Goal: Transaction & Acquisition: Purchase product/service

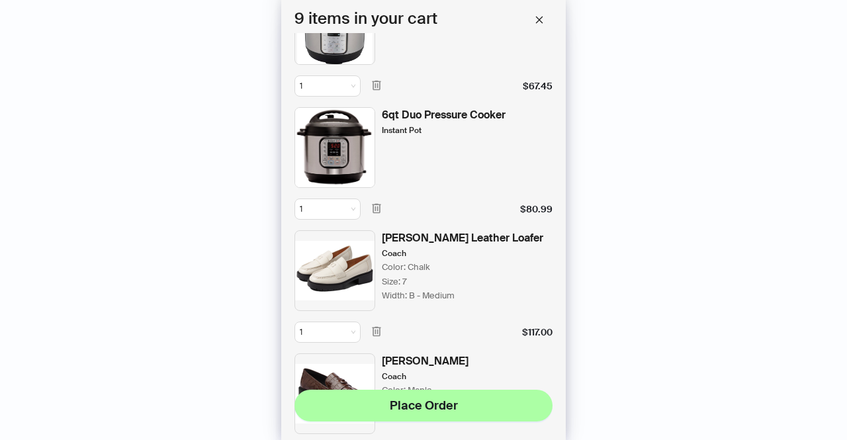
scroll to position [432, 0]
click at [377, 202] on icon "button" at bounding box center [376, 208] width 12 height 12
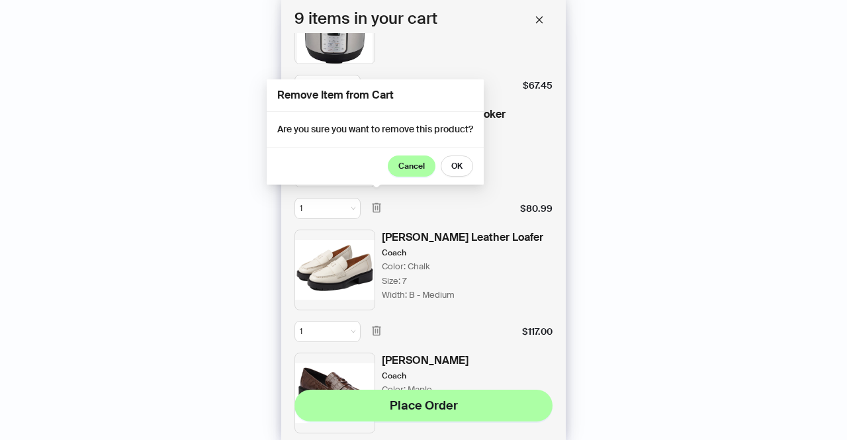
click at [432, 162] on button "Cancel" at bounding box center [412, 165] width 48 height 21
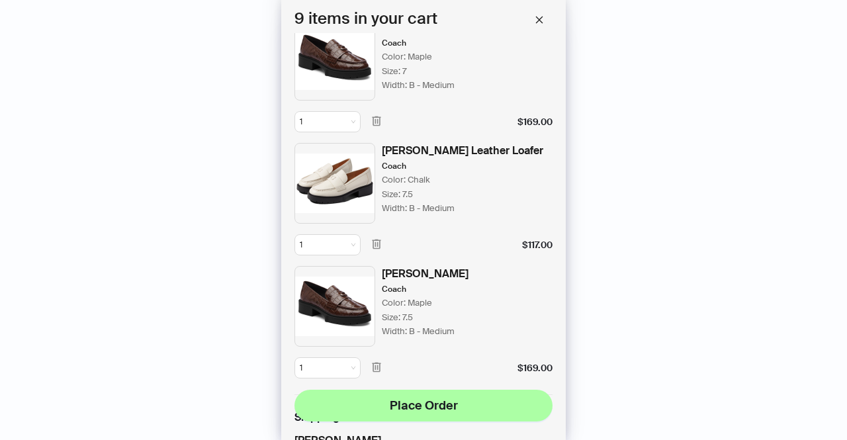
scroll to position [760, 0]
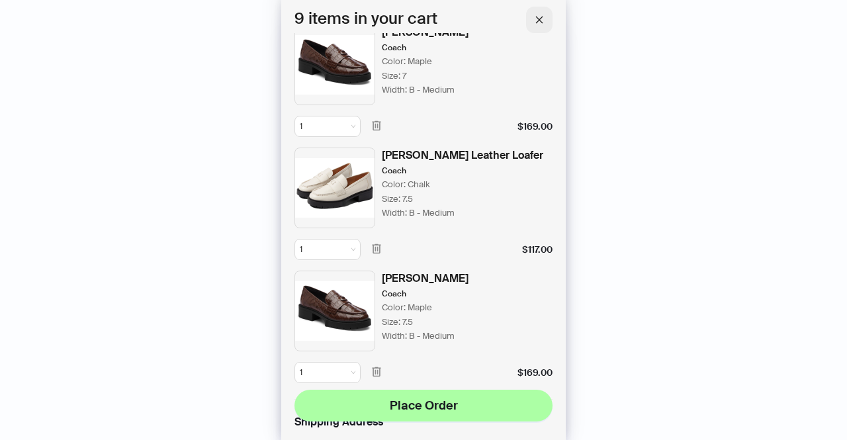
click at [540, 22] on icon "close" at bounding box center [538, 19] width 9 height 9
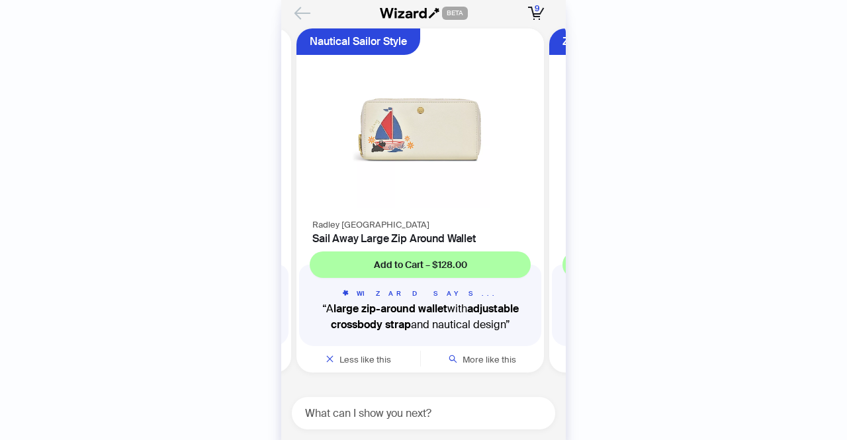
click at [300, 18] on icon "Back" at bounding box center [302, 13] width 22 height 22
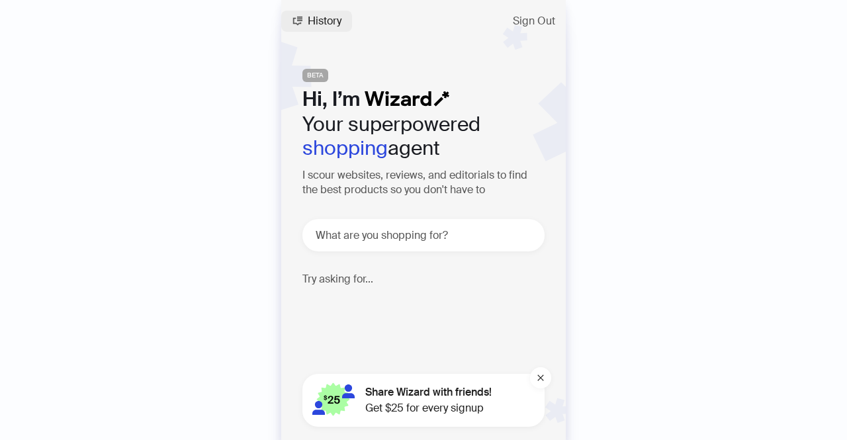
click at [299, 30] on button "History" at bounding box center [316, 21] width 71 height 21
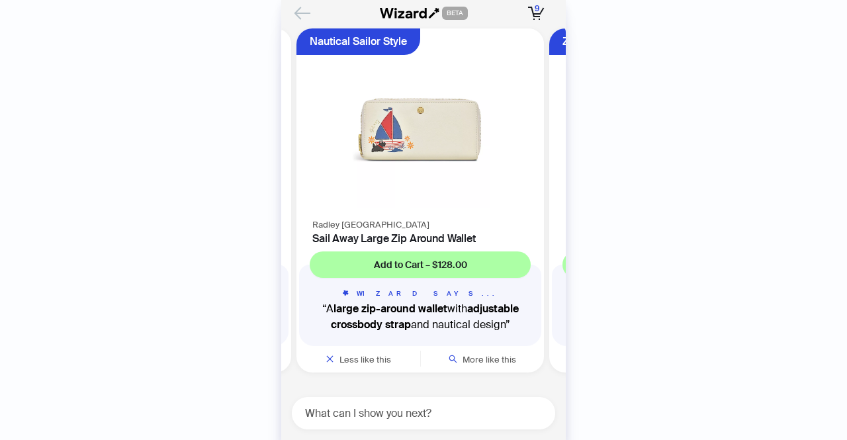
click at [306, 7] on icon "Back" at bounding box center [302, 13] width 22 height 22
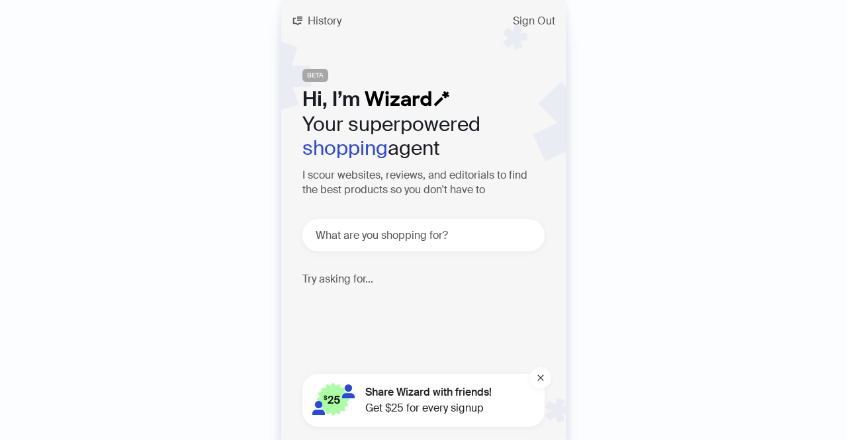
click at [448, 399] on span "Share Wizard with friends!" at bounding box center [428, 392] width 126 height 16
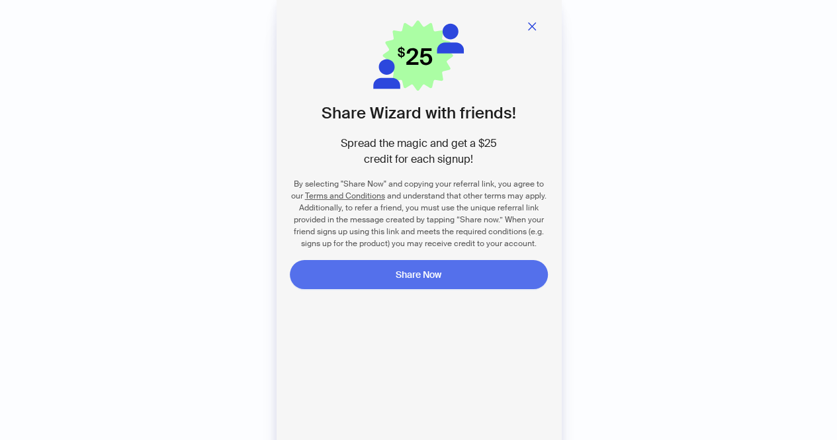
click at [444, 277] on button "Share Now" at bounding box center [419, 274] width 258 height 29
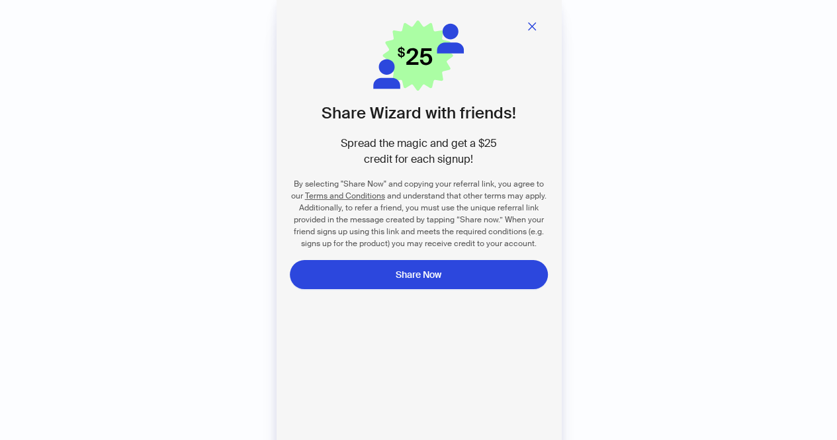
click at [621, 219] on div "Share Wizard with friends! Spread the magic and get a $25 credit for each signu…" at bounding box center [418, 233] width 837 height 466
click at [533, 30] on icon "close" at bounding box center [531, 26] width 11 height 11
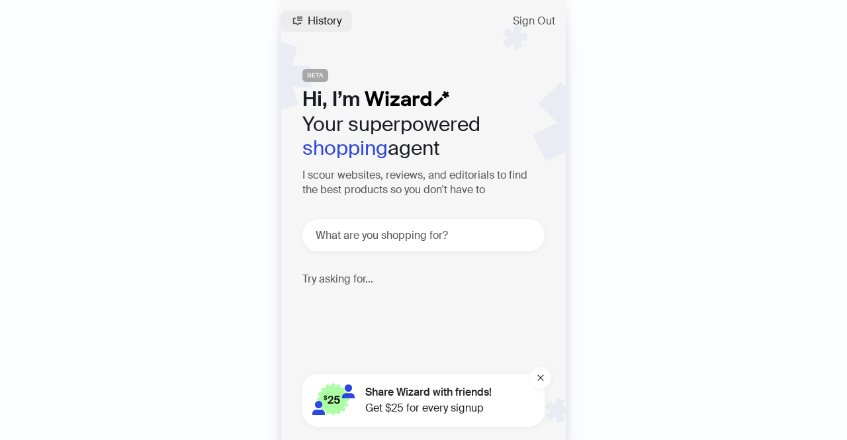
click at [320, 21] on span "History" at bounding box center [325, 21] width 34 height 11
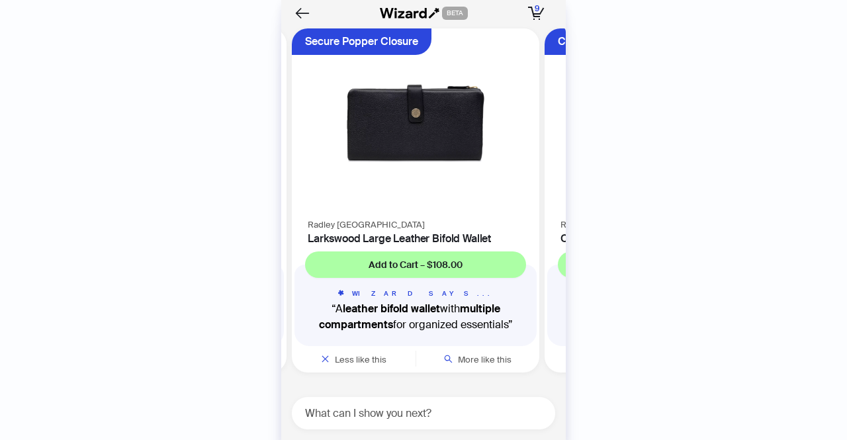
scroll to position [0, 249]
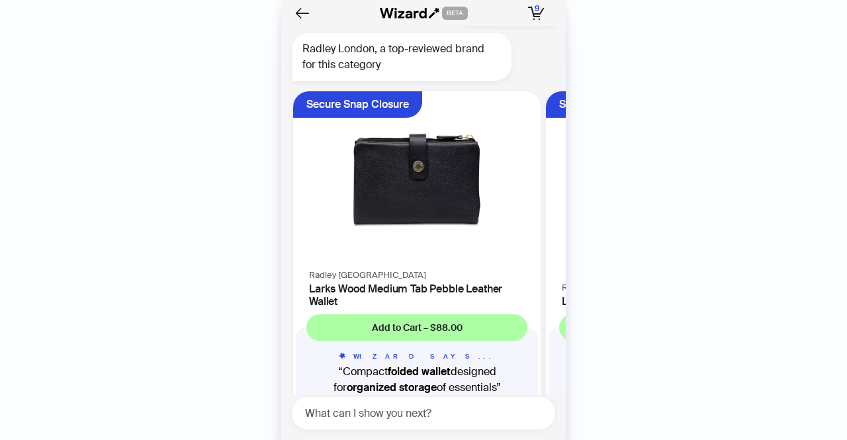
scroll to position [7690, 0]
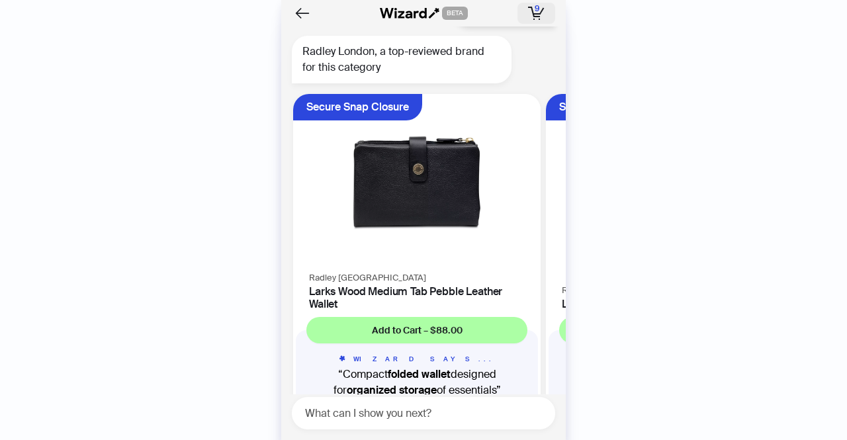
click at [534, 15] on icon "button" at bounding box center [536, 13] width 17 height 13
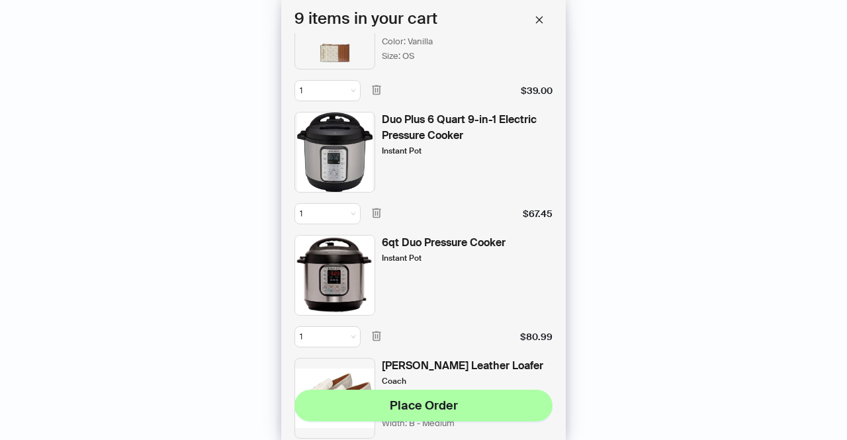
scroll to position [304, 0]
click at [378, 211] on icon "button" at bounding box center [376, 212] width 12 height 12
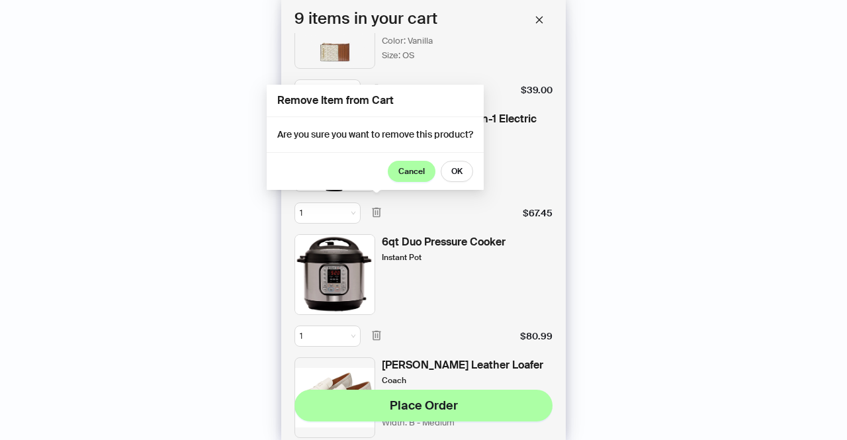
click at [417, 164] on button "Cancel" at bounding box center [412, 171] width 48 height 21
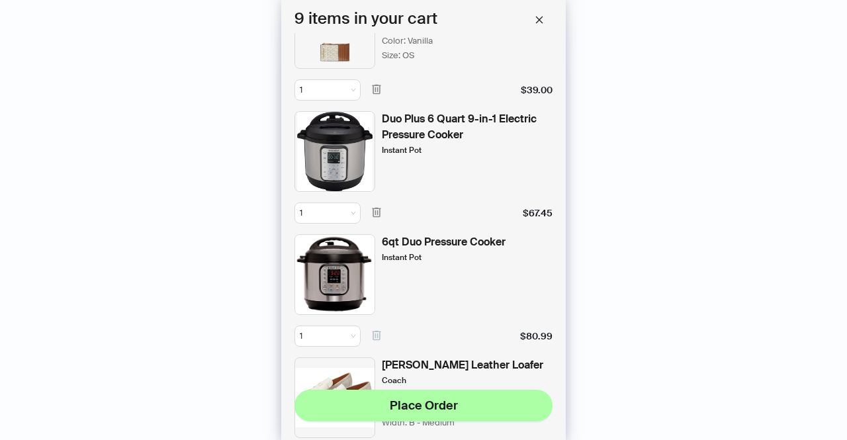
click at [377, 338] on icon "button" at bounding box center [376, 335] width 12 height 12
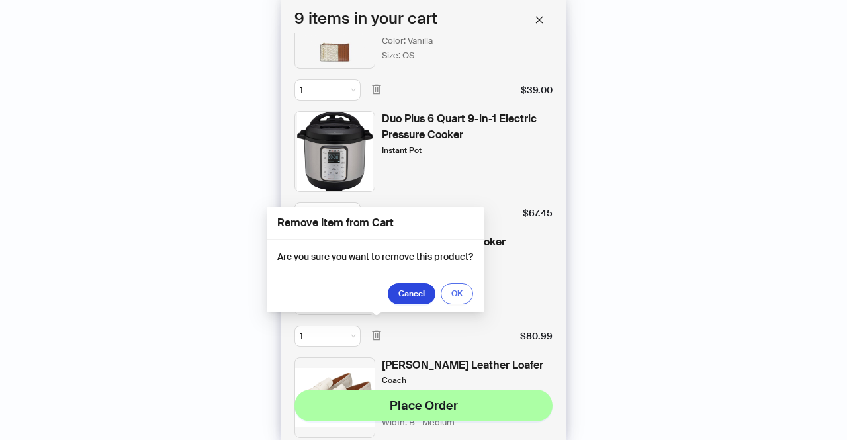
click at [458, 292] on span "OK" at bounding box center [456, 293] width 11 height 11
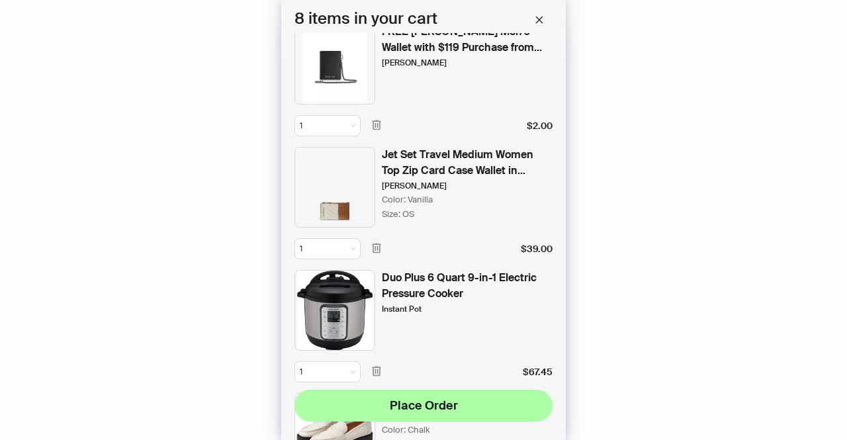
scroll to position [0, 0]
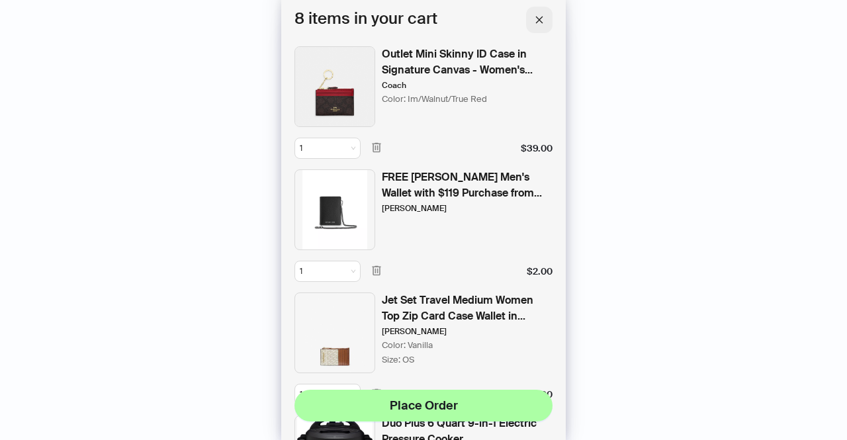
click at [538, 15] on icon "close" at bounding box center [538, 19] width 9 height 9
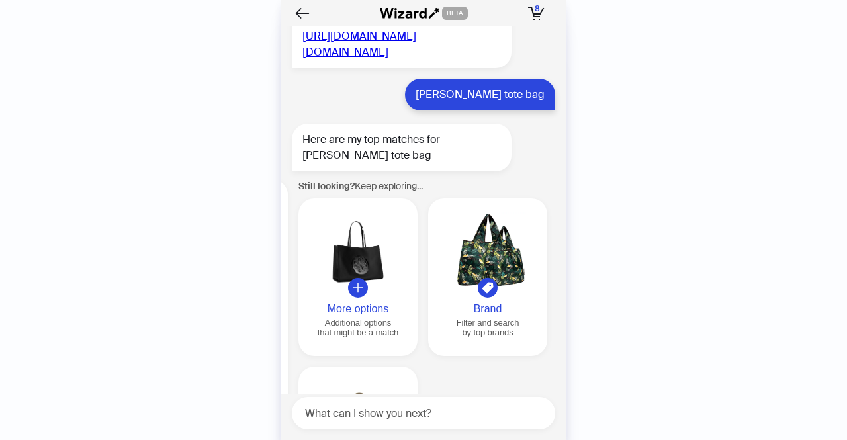
scroll to position [2276, 0]
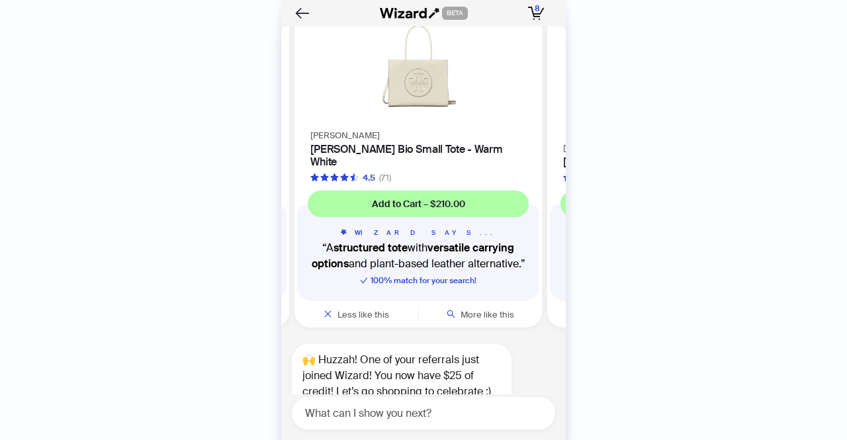
scroll to position [0, 249]
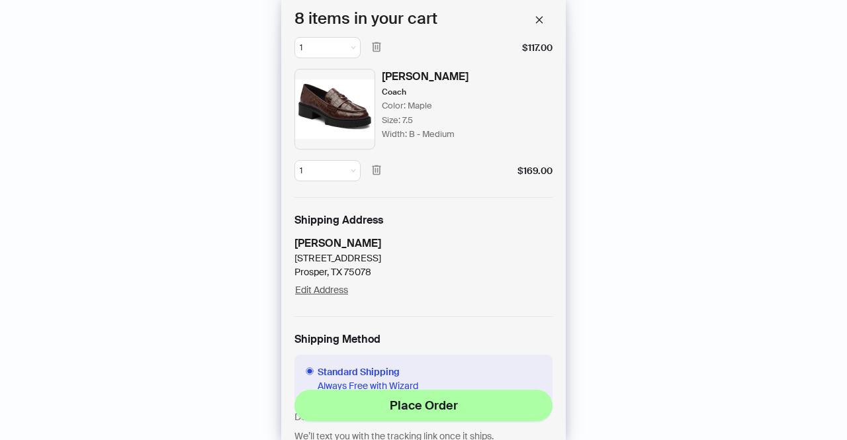
scroll to position [1205, 0]
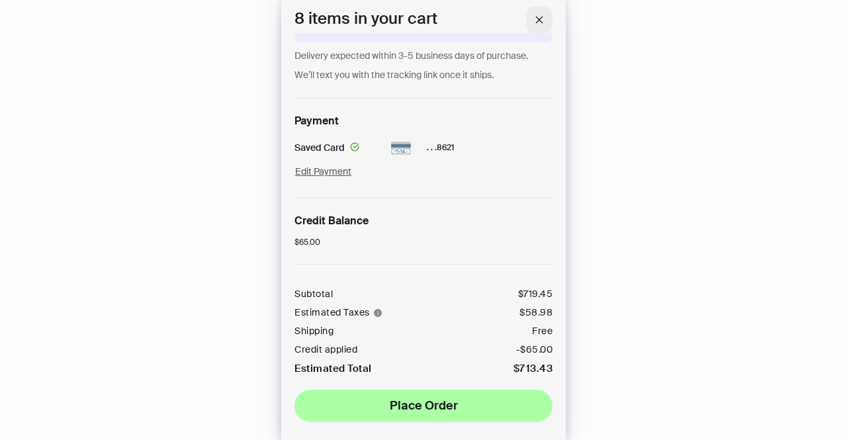
click at [541, 21] on icon "close" at bounding box center [539, 19] width 7 height 7
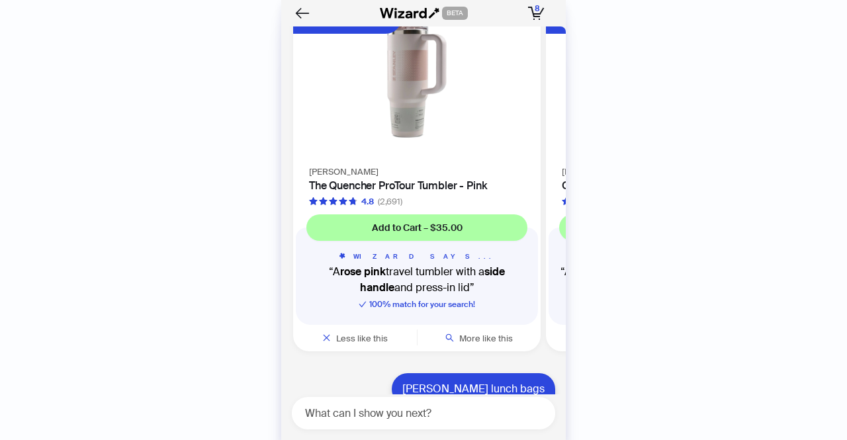
scroll to position [2394, 0]
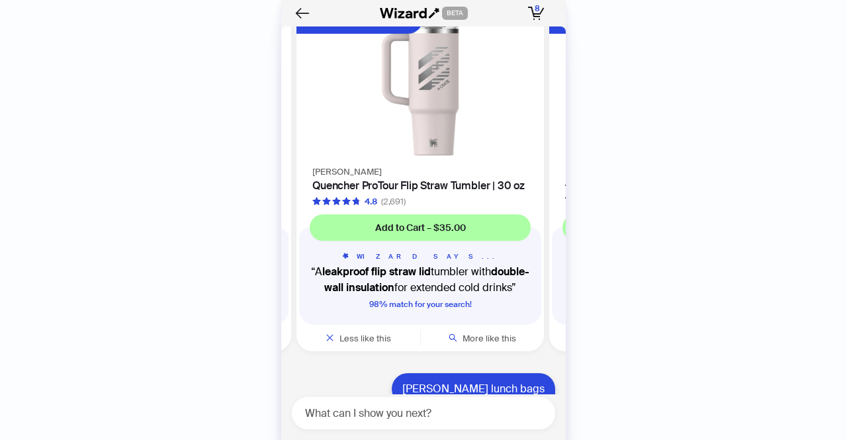
scroll to position [2334, 0]
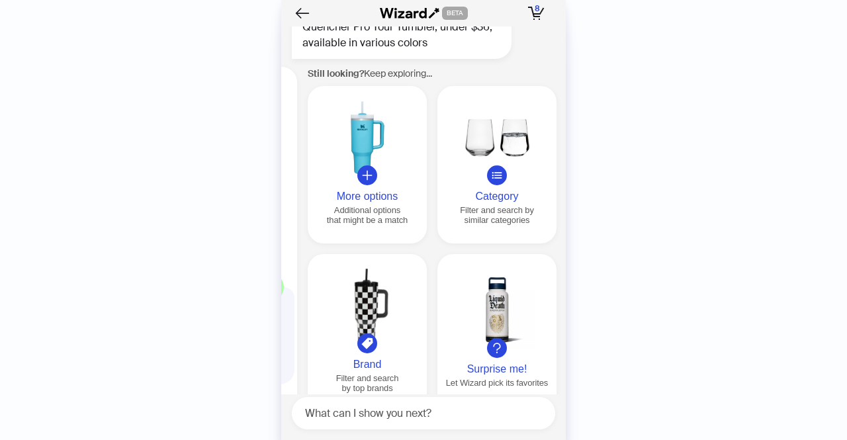
scroll to position [0, 1516]
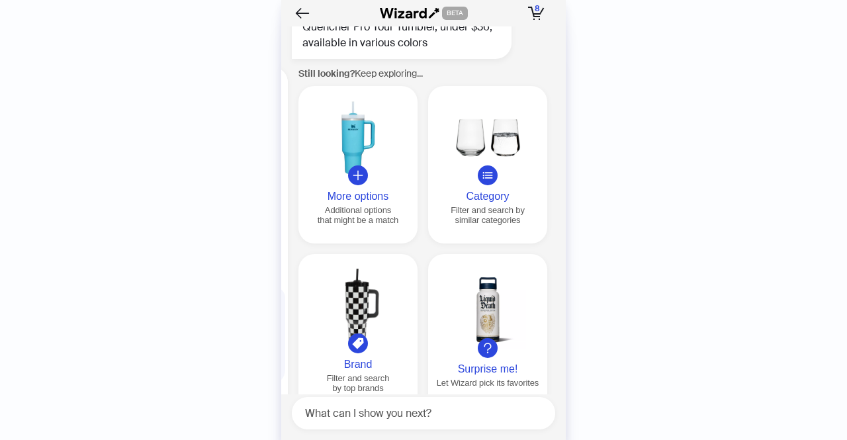
click at [351, 117] on div at bounding box center [358, 138] width 108 height 76
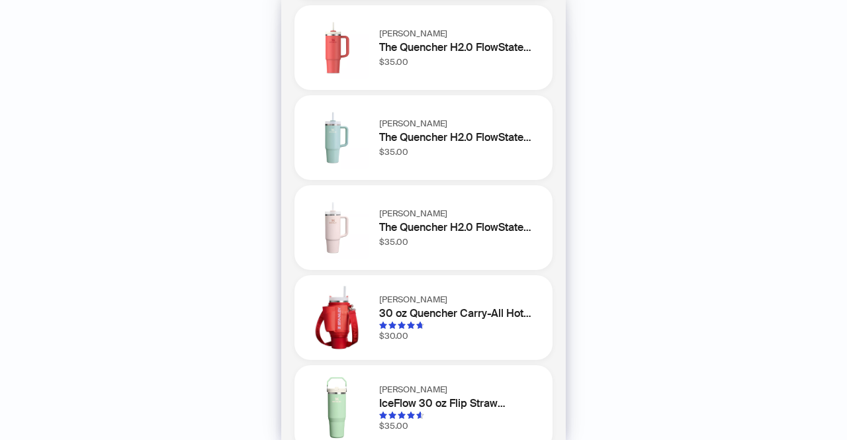
scroll to position [158, 0]
click at [382, 222] on h1 "The Quencher H2.0 FlowState 30 oz. Tumbler in Rose Quartz 2.0" at bounding box center [457, 227] width 157 height 16
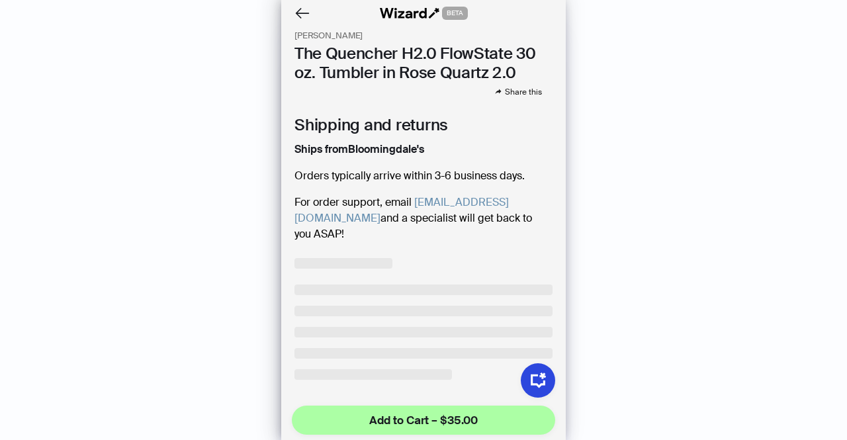
scroll to position [280, 0]
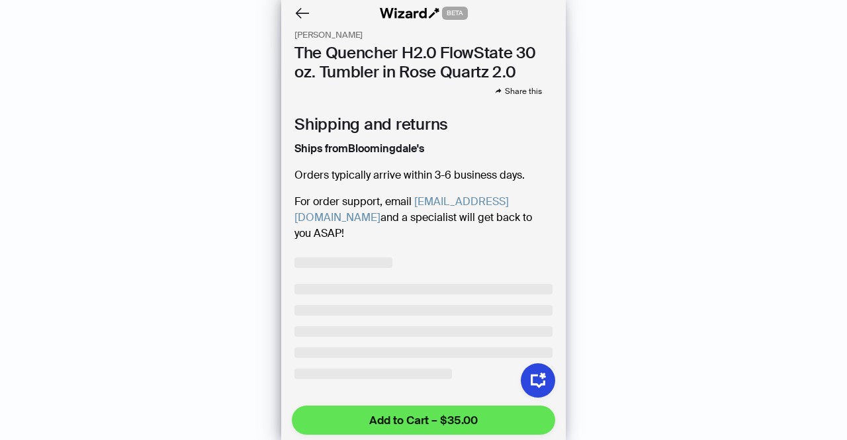
click at [435, 409] on button "Add to Cart – $35.00" at bounding box center [423, 419] width 263 height 29
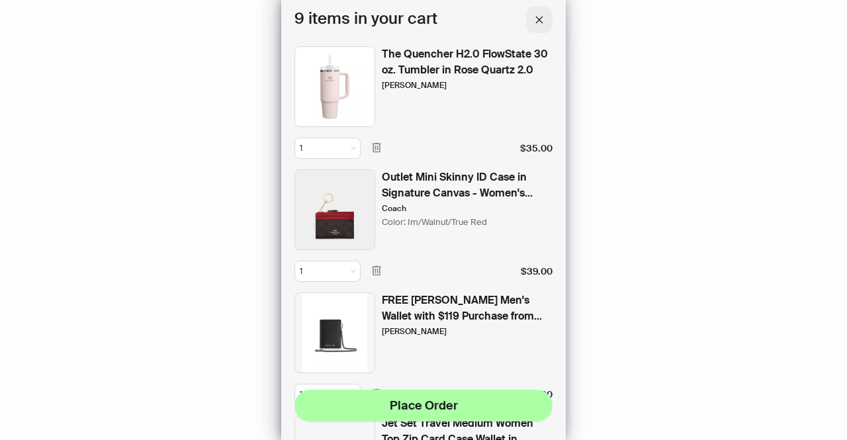
click at [541, 24] on span "button" at bounding box center [538, 20] width 9 height 12
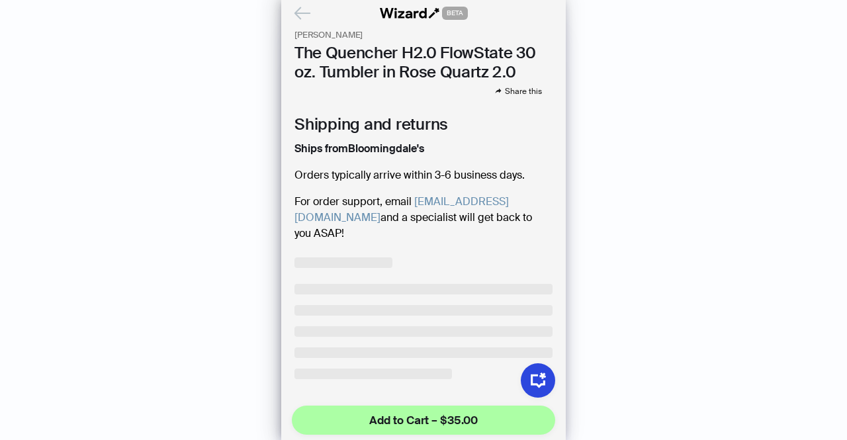
click at [312, 17] on icon "Back" at bounding box center [302, 13] width 22 height 22
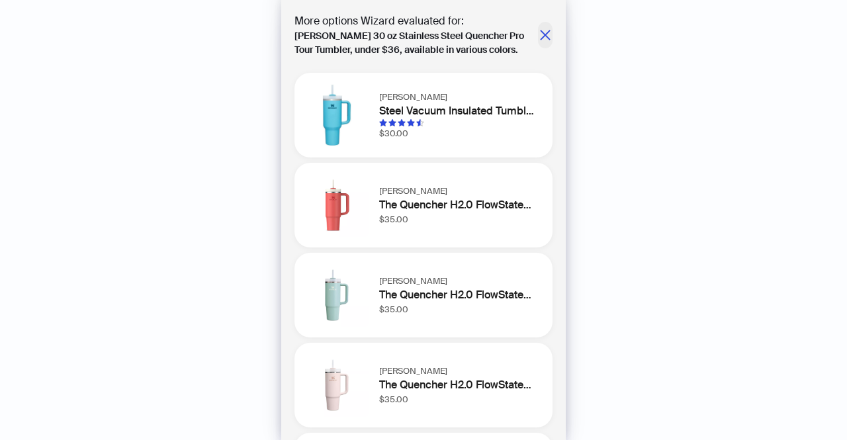
click at [538, 35] on icon "close" at bounding box center [544, 34] width 13 height 13
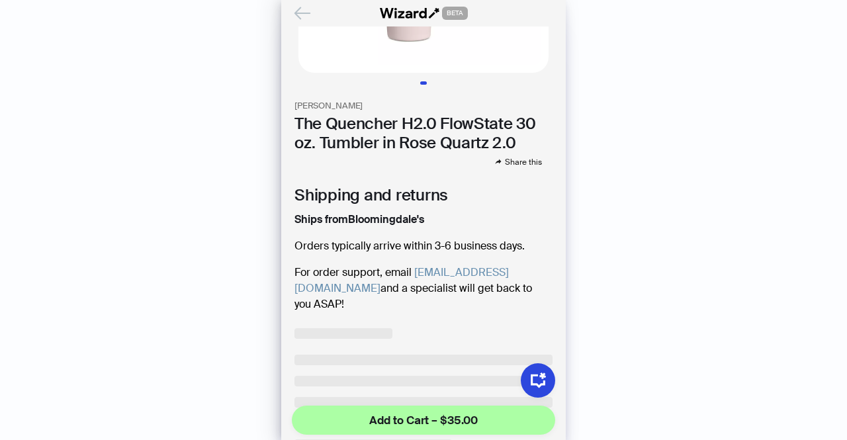
click at [294, 9] on icon "Back" at bounding box center [302, 13] width 22 height 22
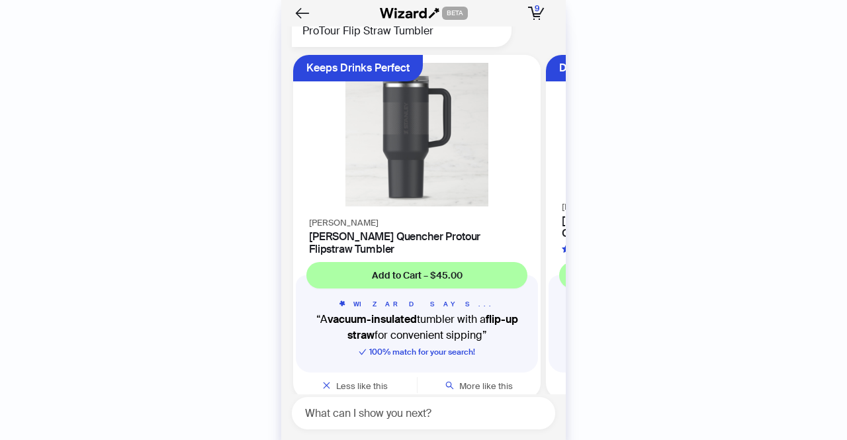
scroll to position [1641, 0]
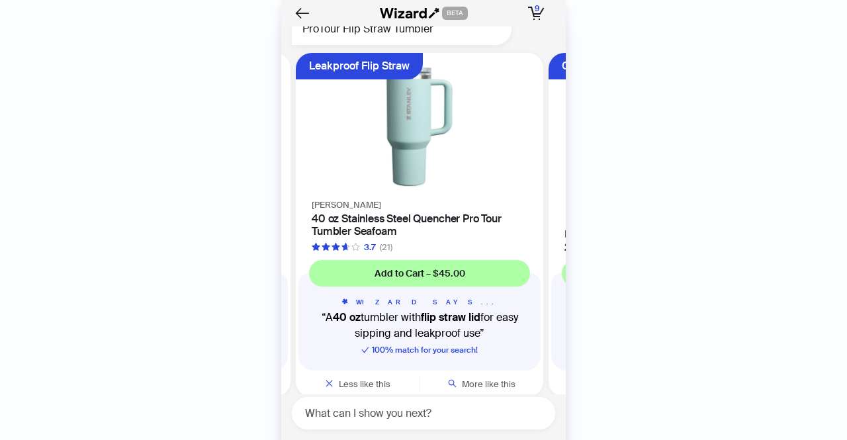
scroll to position [0, 755]
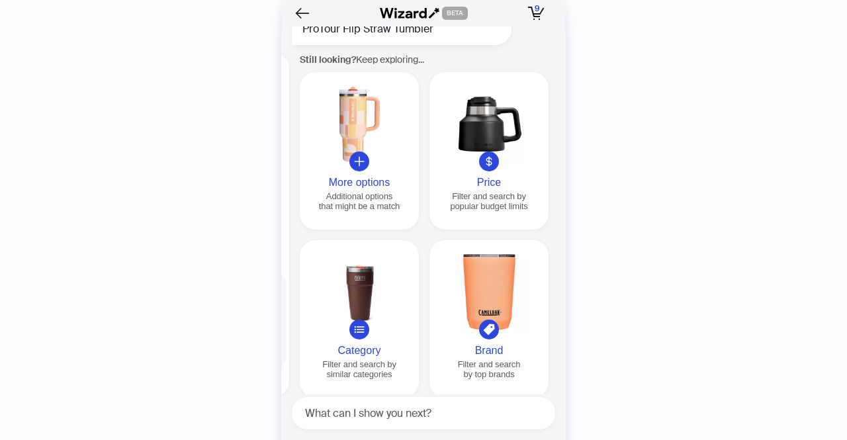
scroll to position [0, 1516]
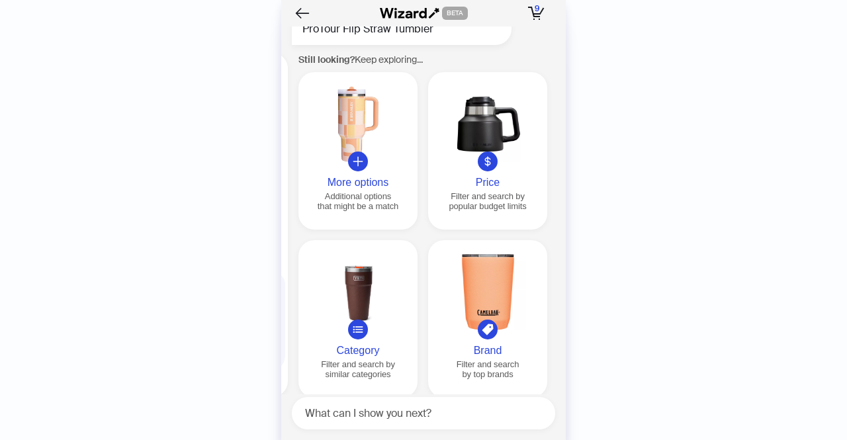
click at [358, 144] on div at bounding box center [358, 124] width 108 height 76
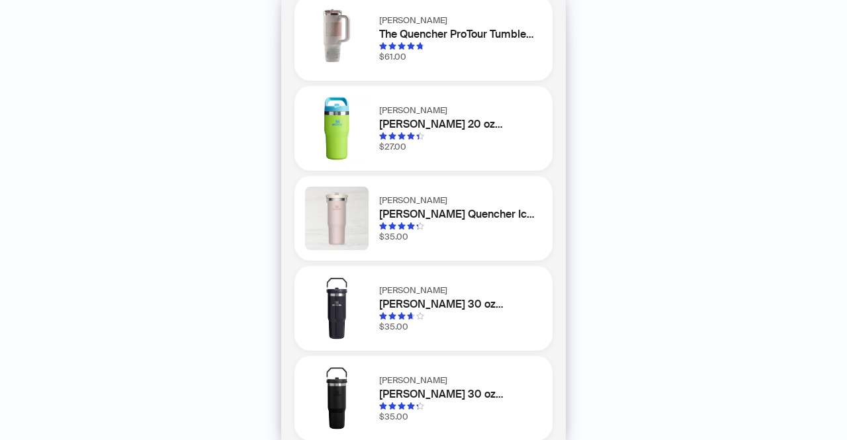
scroll to position [0, 0]
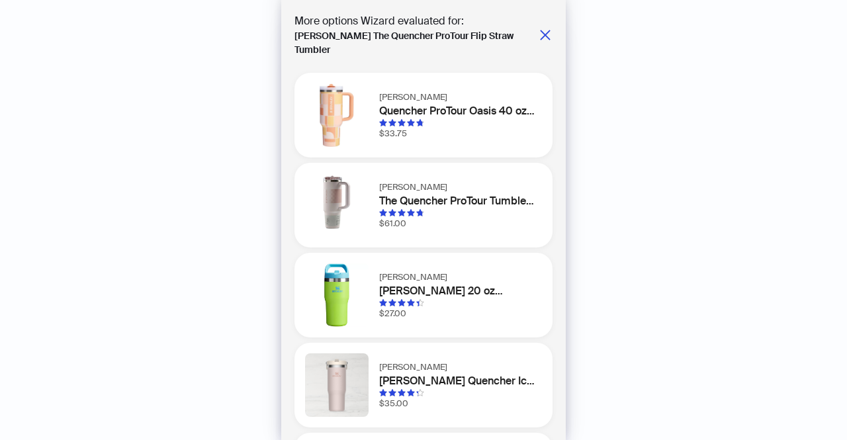
click at [542, 22] on div "More options Wizard evaluated for: Stanley The Quencher ProTour Flip Straw Tumb…" at bounding box center [423, 220] width 284 height 440
click at [538, 30] on icon "close" at bounding box center [544, 34] width 13 height 13
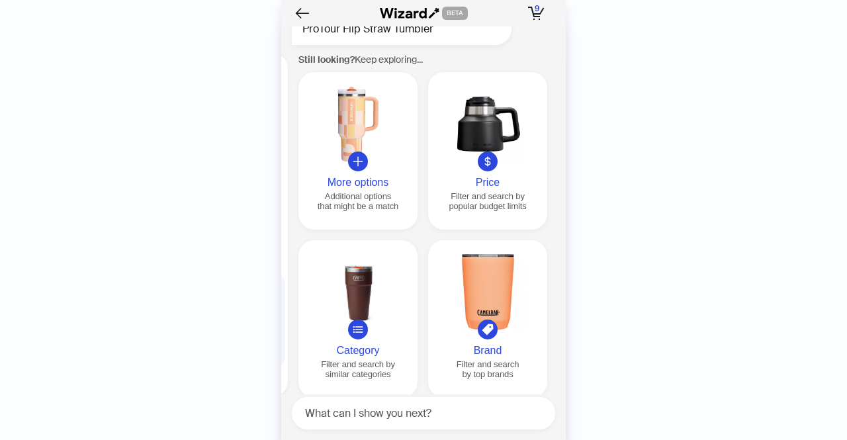
click at [284, 306] on div "WIZARD SAYS... A 40 oz tumbler with a flip straw for easy, on-the-go sipping 10…" at bounding box center [164, 328] width 242 height 84
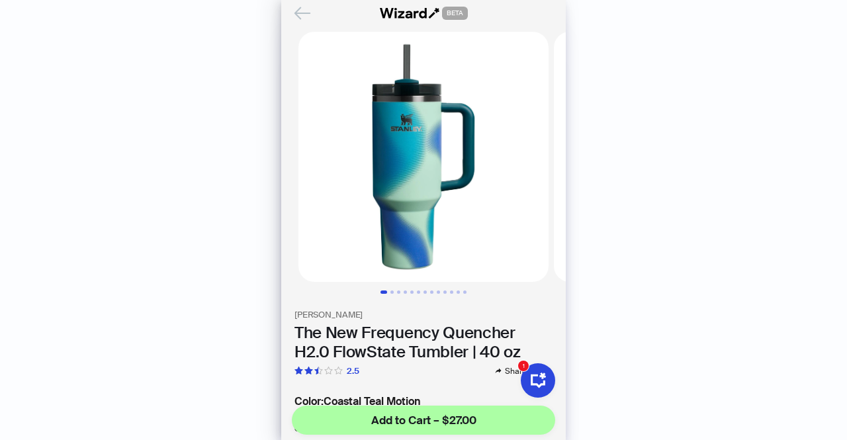
click at [306, 17] on icon "Back" at bounding box center [302, 13] width 22 height 22
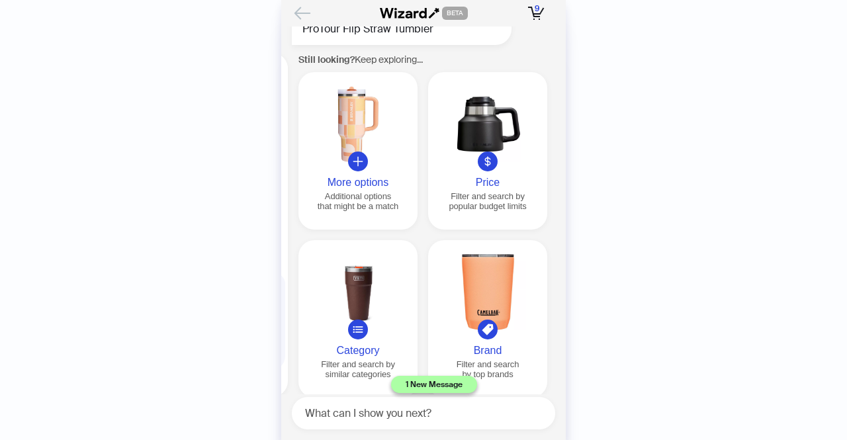
click at [304, 13] on icon "Back" at bounding box center [302, 12] width 15 height 11
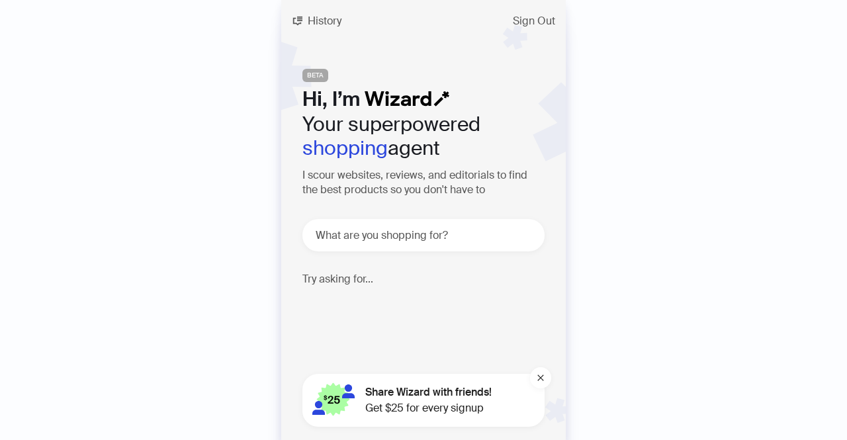
scroll to position [2974, 0]
click at [318, 22] on span "History" at bounding box center [325, 21] width 34 height 11
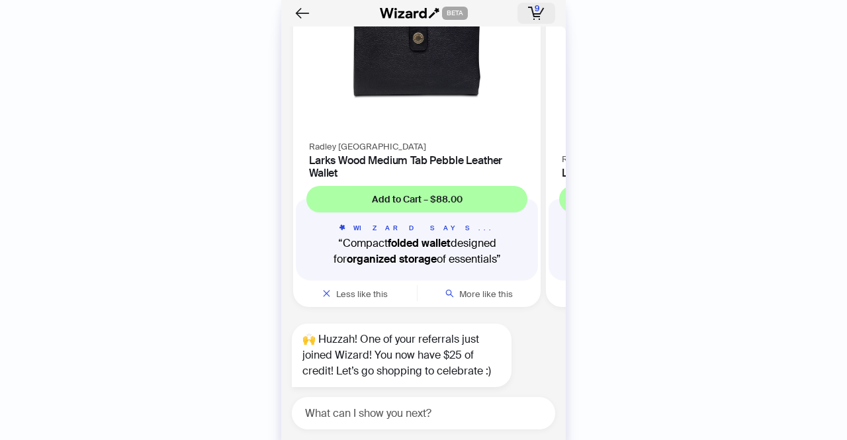
click at [534, 23] on button "9 9 items in your cart" at bounding box center [536, 13] width 38 height 21
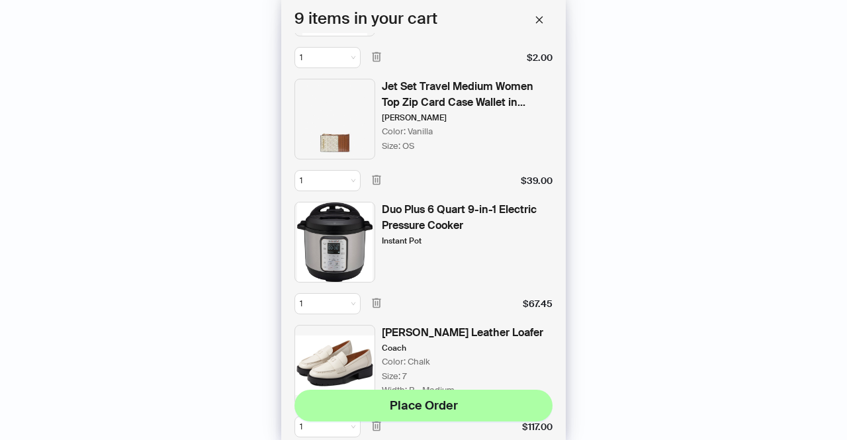
scroll to position [333, 0]
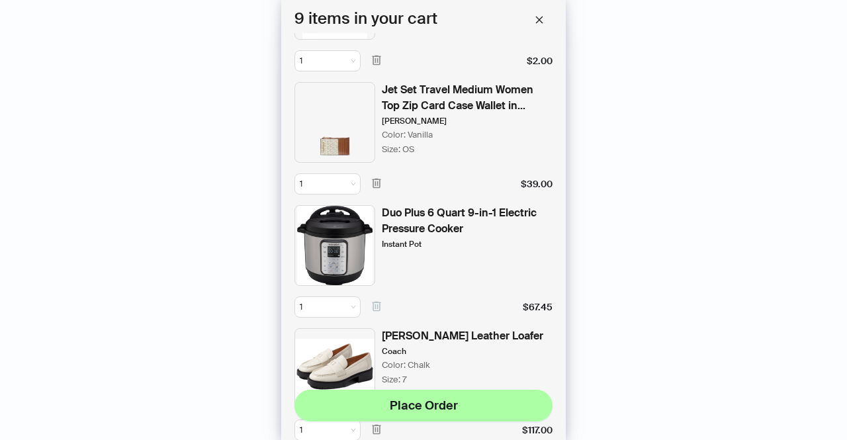
click at [380, 302] on icon "button" at bounding box center [376, 307] width 9 height 10
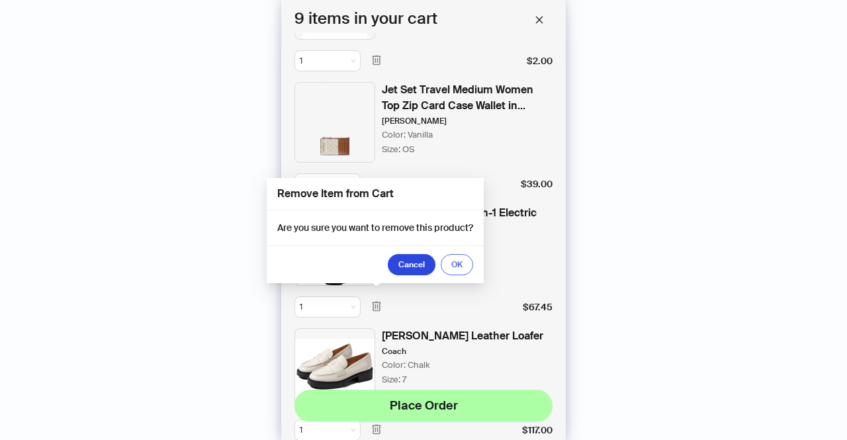
click at [454, 263] on span "OK" at bounding box center [456, 264] width 11 height 11
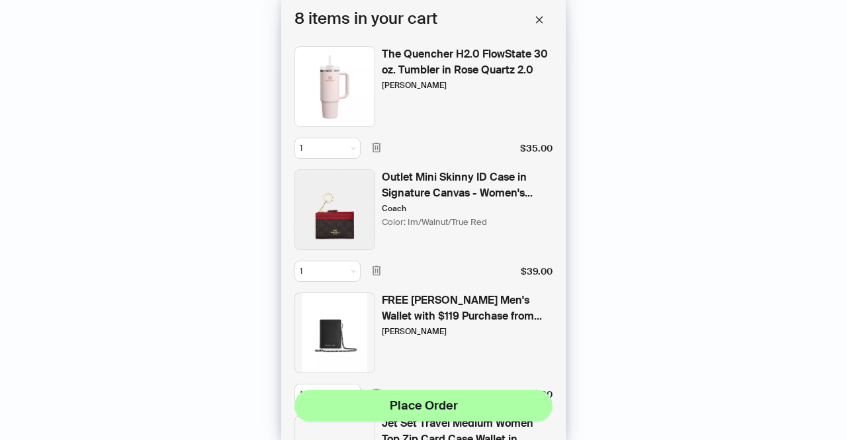
scroll to position [0, 0]
click at [375, 261] on button "button" at bounding box center [376, 271] width 21 height 21
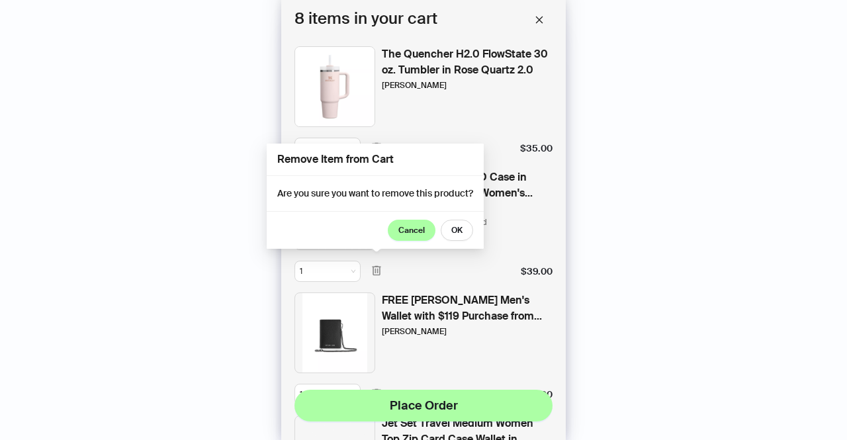
click at [417, 223] on button "Cancel" at bounding box center [412, 230] width 48 height 21
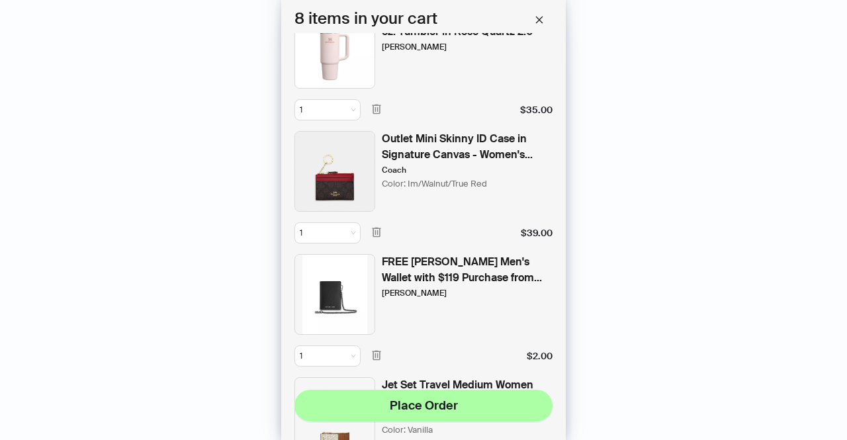
scroll to position [40, 0]
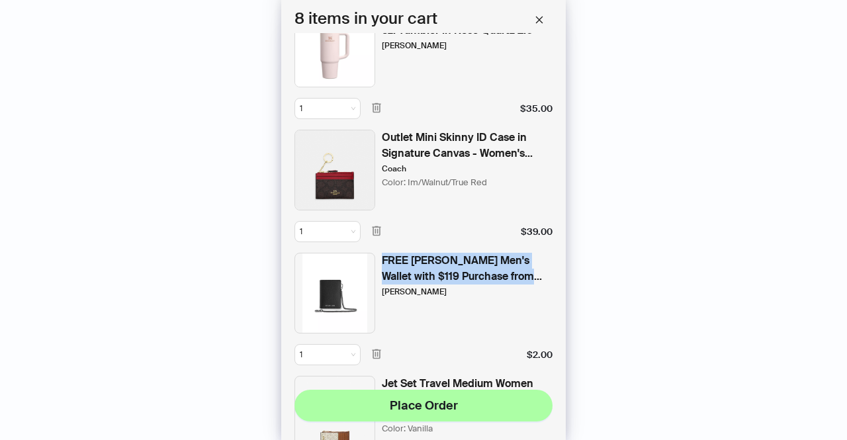
drag, startPoint x: 382, startPoint y: 259, endPoint x: 534, endPoint y: 281, distance: 153.8
click at [534, 281] on div "FREE [PERSON_NAME] Men's Wallet with $119 Purchase from the [PERSON_NAME] Men's…" at bounding box center [467, 269] width 171 height 32
copy div "FREE Michael Kors Men's Wallet with $119 Purchase from the"
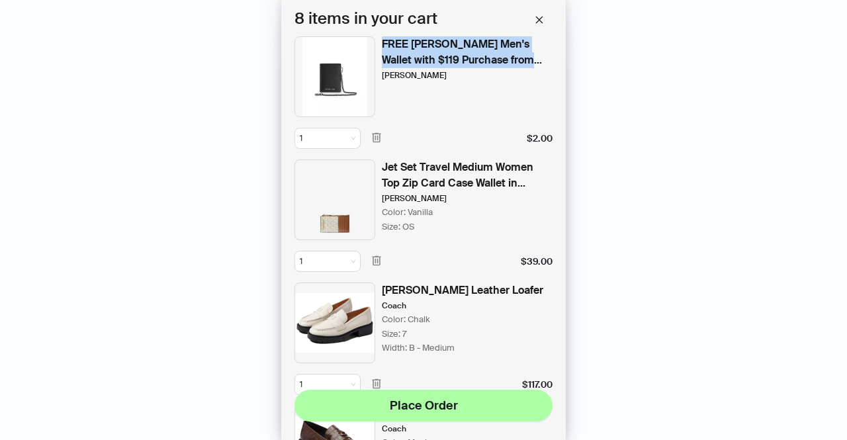
scroll to position [257, 0]
click at [378, 260] on icon "button" at bounding box center [376, 260] width 9 height 10
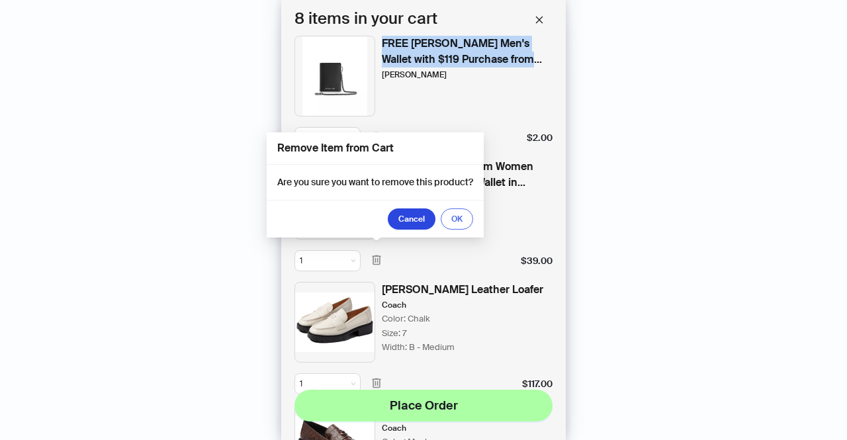
click at [454, 223] on span "OK" at bounding box center [456, 219] width 11 height 11
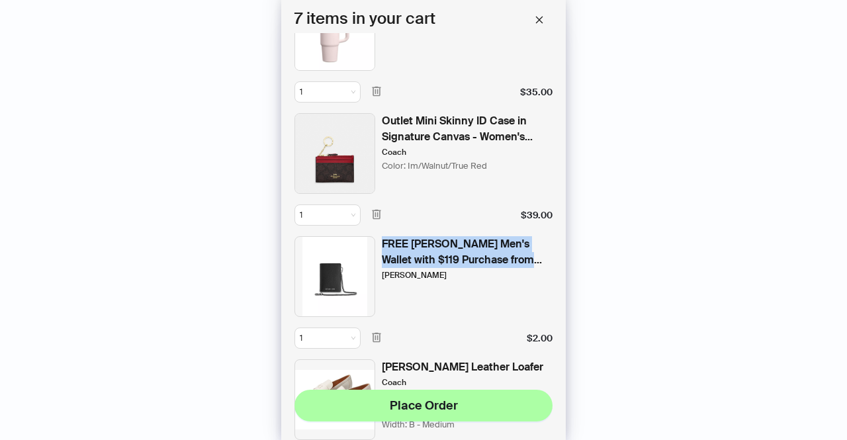
scroll to position [38, 0]
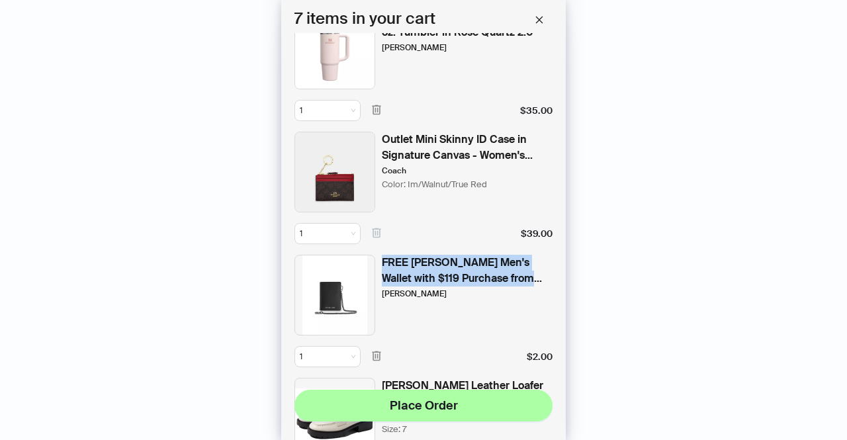
click at [374, 231] on icon "button" at bounding box center [376, 233] width 12 height 12
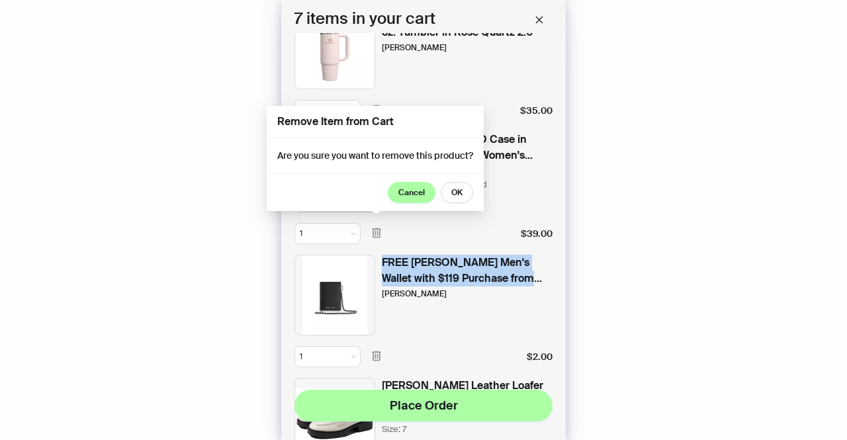
click at [406, 190] on span "Cancel" at bounding box center [411, 192] width 26 height 11
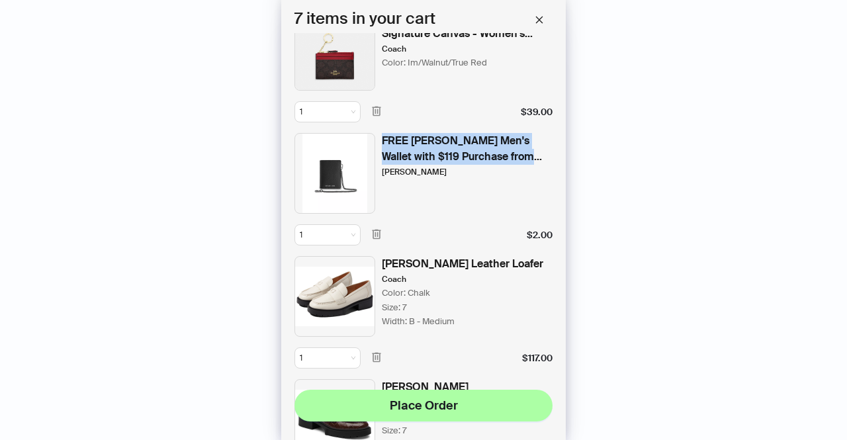
scroll to position [163, 0]
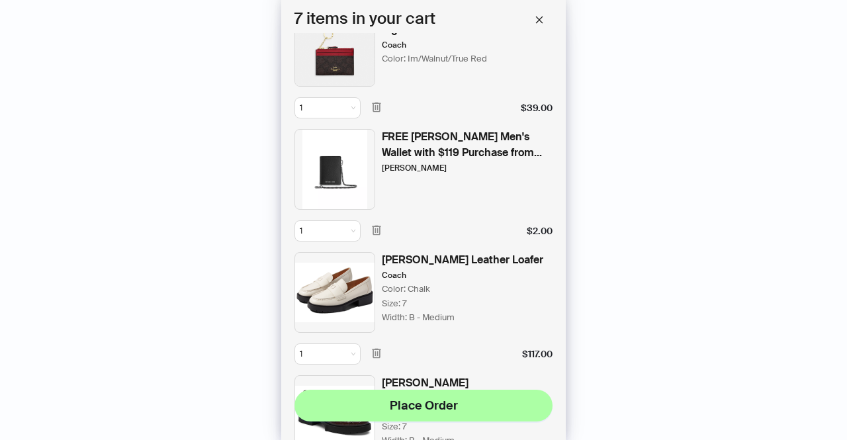
click at [683, 247] on div "History Sign Out BETA Hi, I’m Your superpowered shopping agent I scour websites…" at bounding box center [423, 220] width 847 height 440
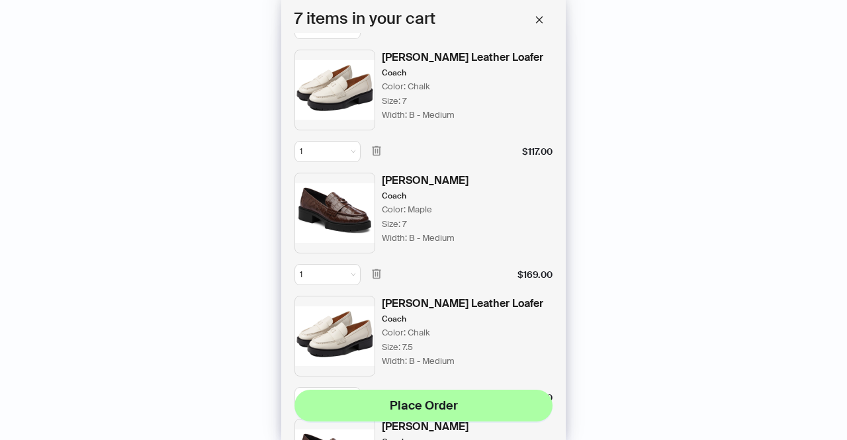
scroll to position [0, 0]
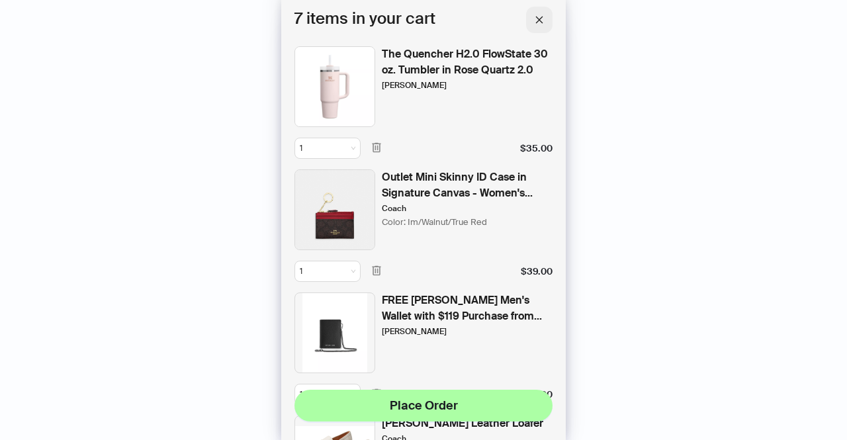
click at [536, 14] on span "button" at bounding box center [538, 20] width 9 height 12
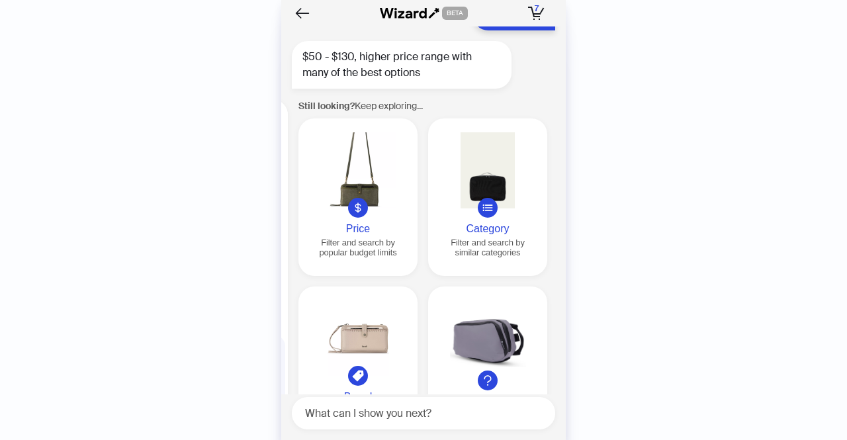
scroll to position [2369, 0]
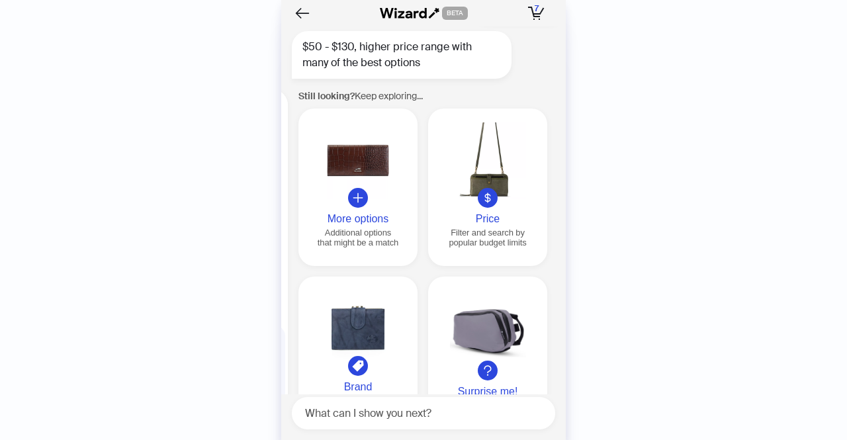
scroll to position [527, 0]
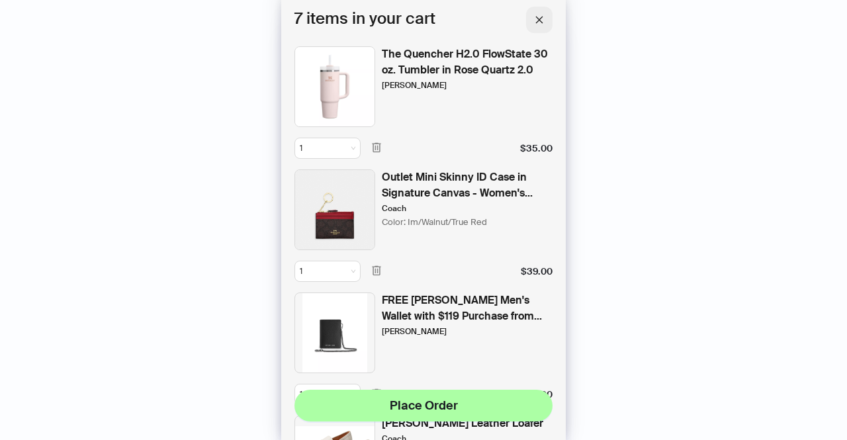
drag, startPoint x: 540, startPoint y: 21, endPoint x: 536, endPoint y: 14, distance: 7.7
click at [536, 14] on span "button" at bounding box center [538, 20] width 9 height 12
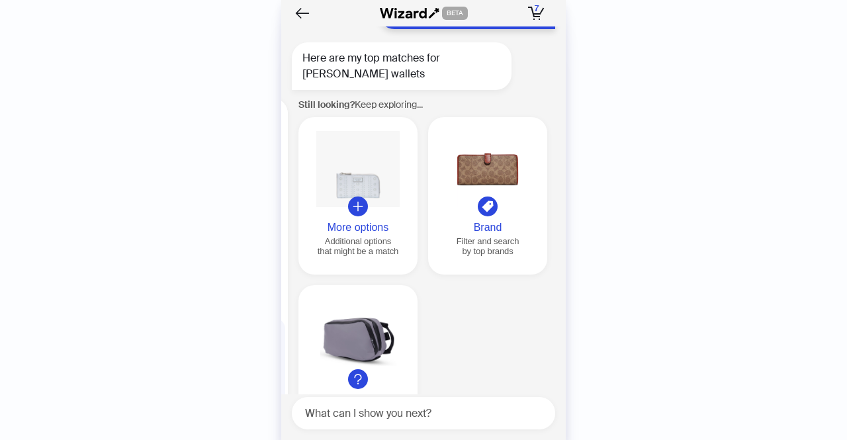
scroll to position [44, 0]
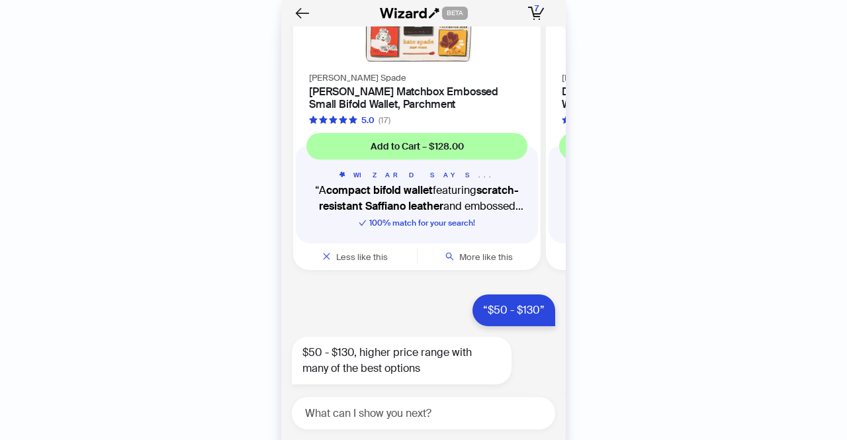
scroll to position [0, 1263]
click at [292, 17] on icon "Back" at bounding box center [302, 13] width 22 height 22
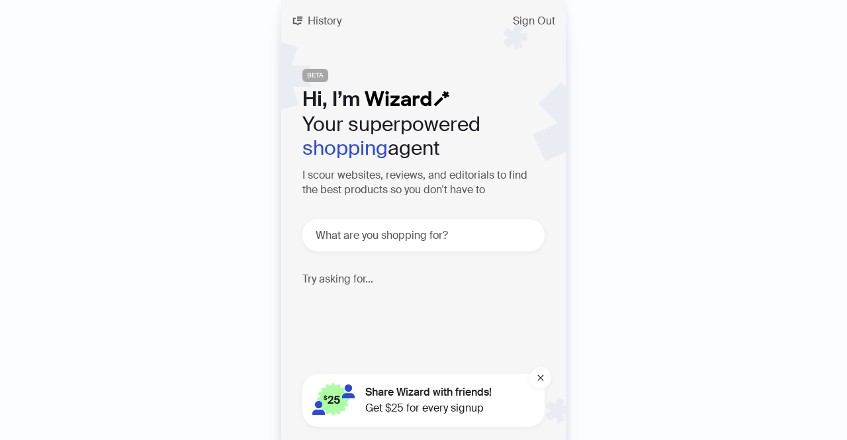
scroll to position [0, 758]
click at [314, 19] on span "History" at bounding box center [325, 21] width 34 height 11
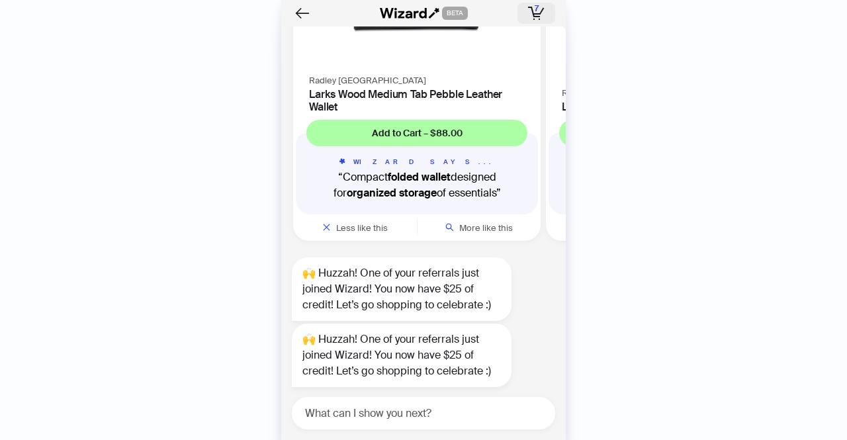
click at [537, 18] on icon "button" at bounding box center [536, 13] width 17 height 13
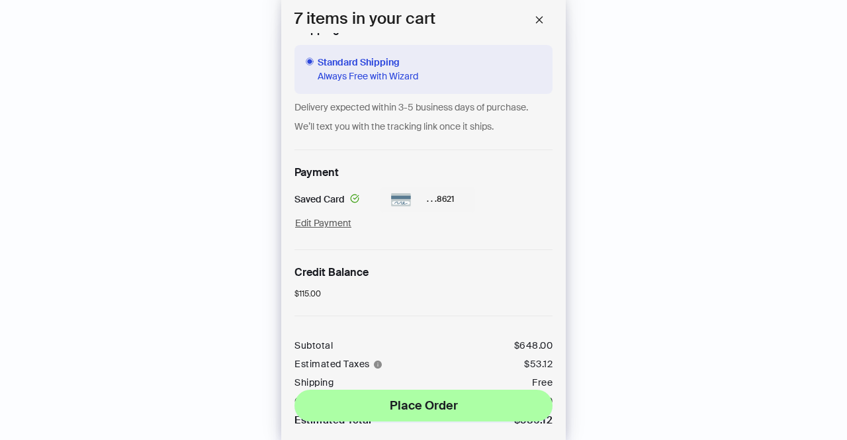
scroll to position [1082, 0]
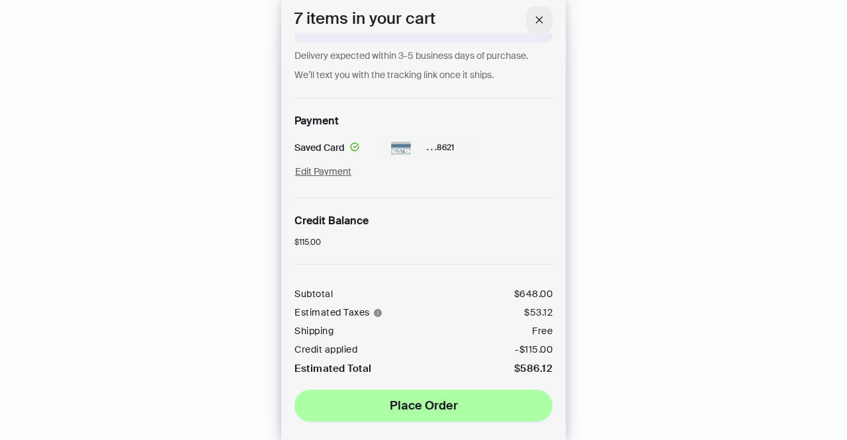
click at [538, 21] on icon "close" at bounding box center [538, 19] width 9 height 9
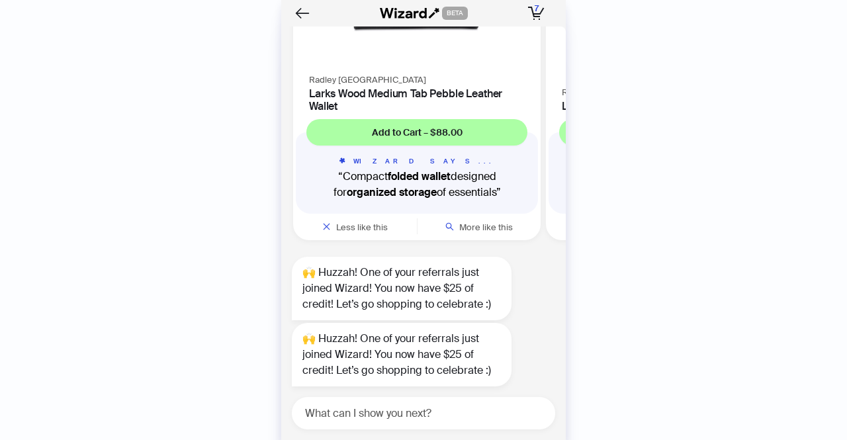
scroll to position [2996, 0]
click at [538, 16] on rect "button" at bounding box center [536, 16] width 7 height 1
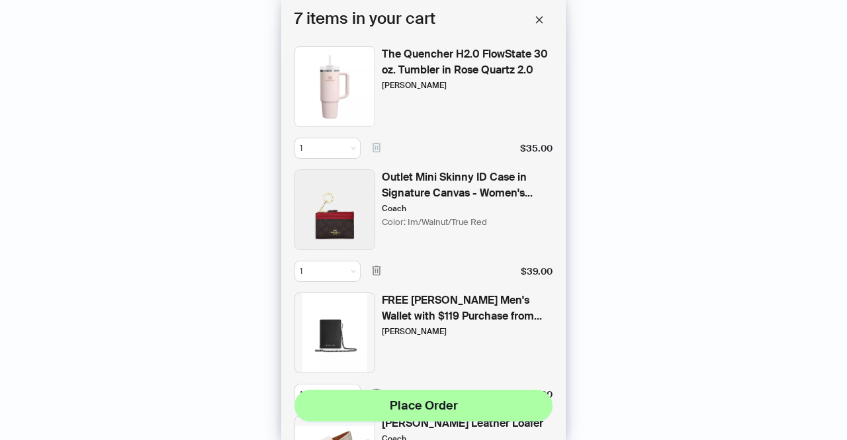
click at [377, 151] on icon "button" at bounding box center [376, 148] width 9 height 10
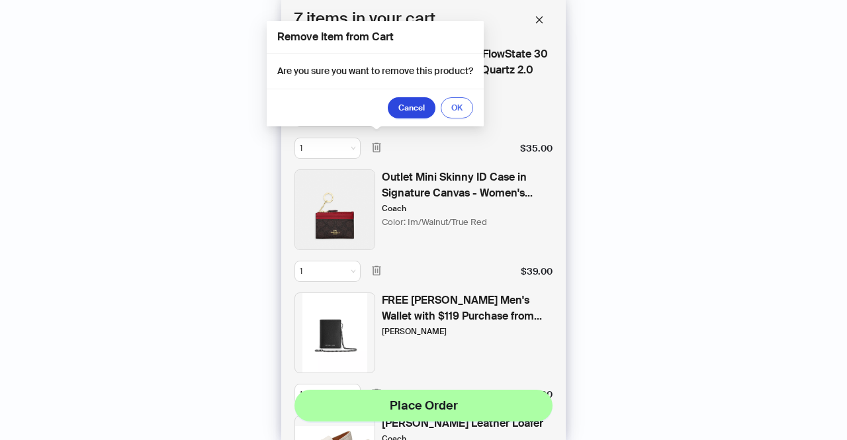
click at [456, 104] on span "OK" at bounding box center [456, 108] width 11 height 11
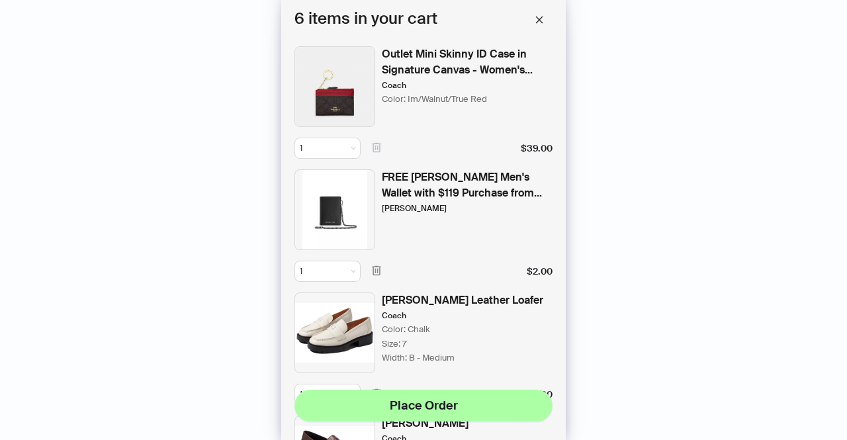
click at [376, 145] on icon "button" at bounding box center [376, 148] width 12 height 12
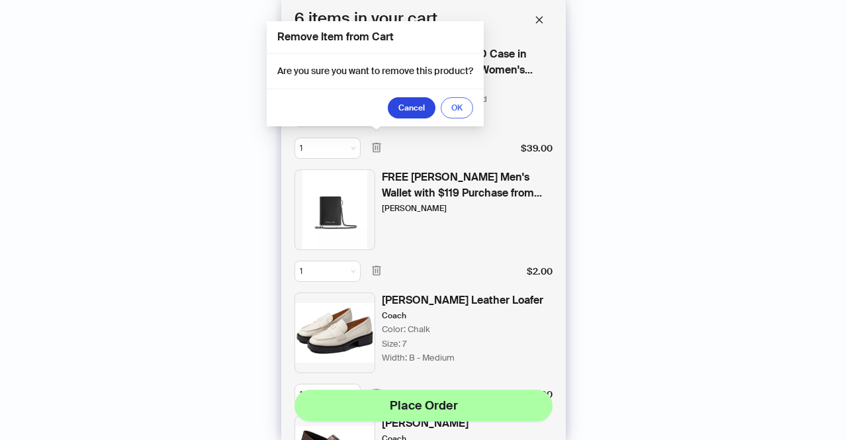
click at [462, 112] on span "OK" at bounding box center [456, 108] width 11 height 11
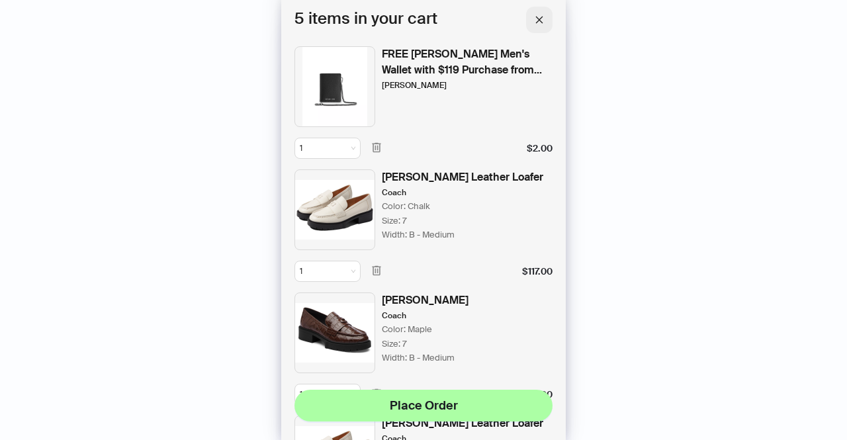
click at [548, 21] on button "button" at bounding box center [539, 20] width 26 height 26
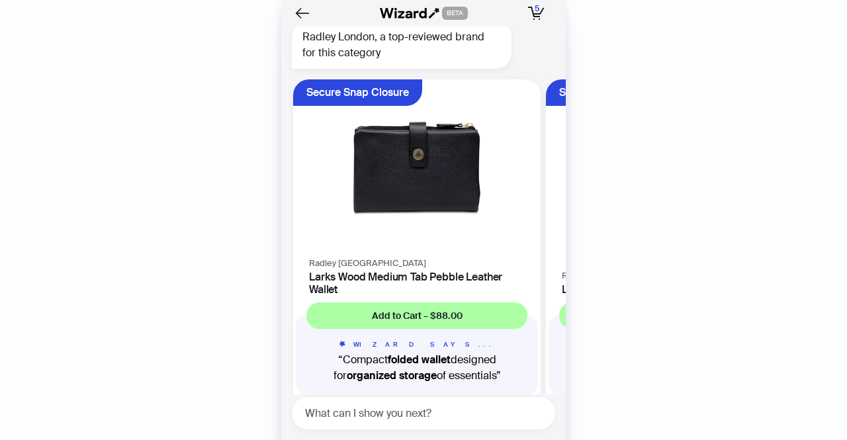
scroll to position [2796, 0]
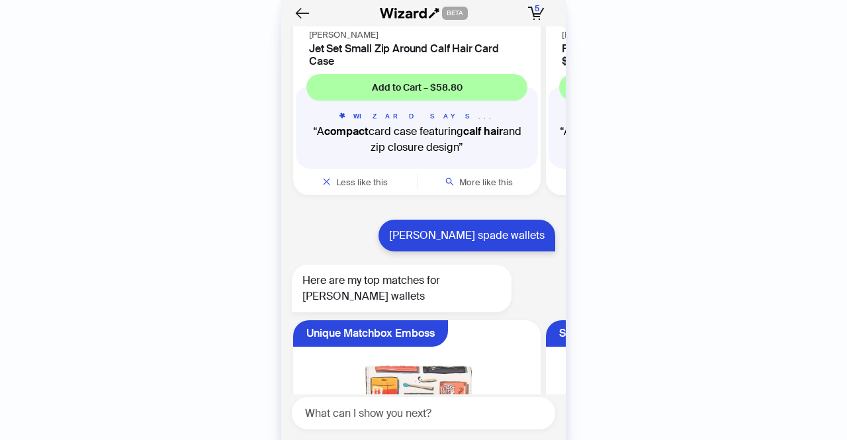
scroll to position [6680, 0]
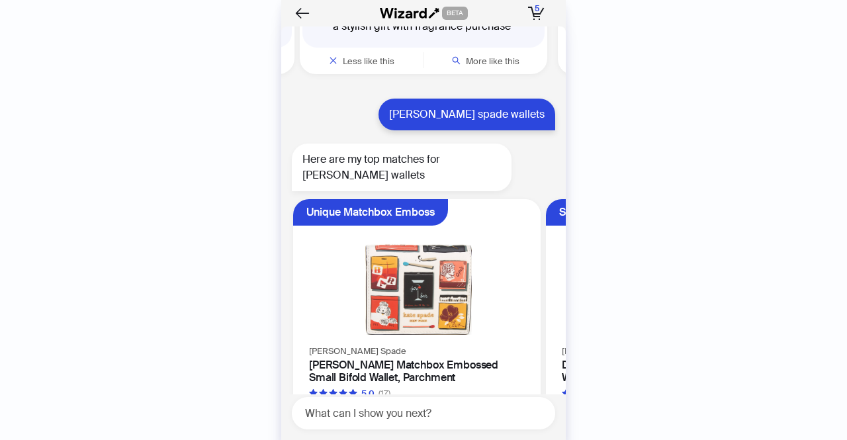
scroll to position [0, 249]
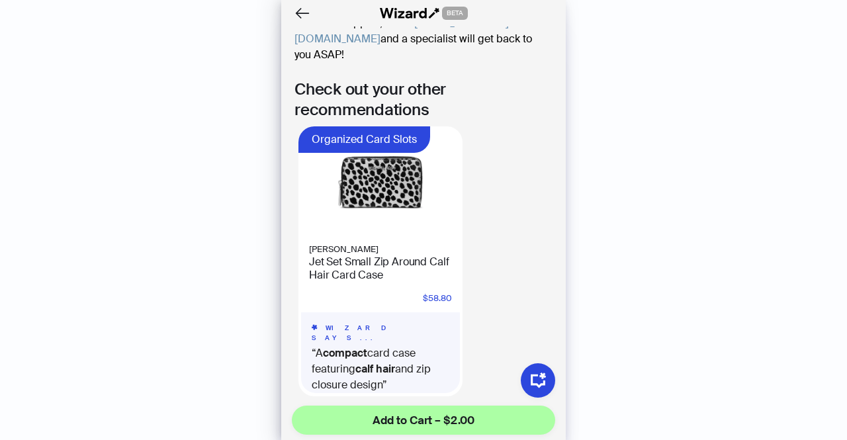
scroll to position [820, 0]
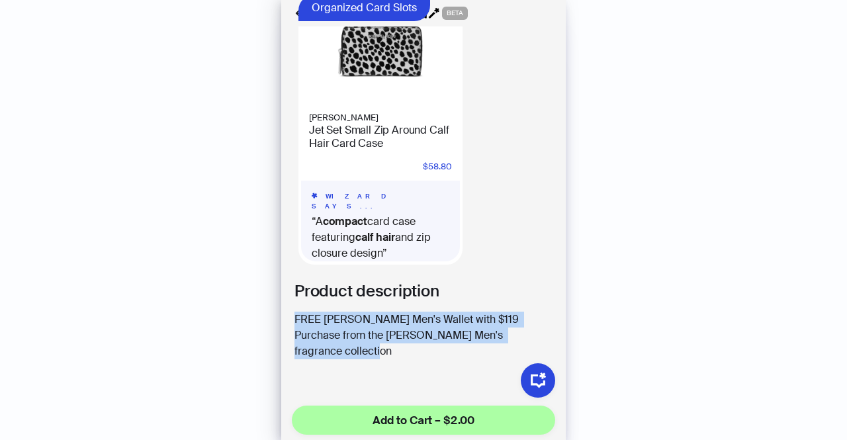
drag, startPoint x: 291, startPoint y: 310, endPoint x: 353, endPoint y: 339, distance: 68.3
click at [353, 339] on section "Product description FREE Michael Kors Men's Wallet with $119 Purchase from the …" at bounding box center [423, 325] width 284 height 91
copy p "FREE [PERSON_NAME] Men's Wallet with $119 Purchase from the [PERSON_NAME] Men's…"
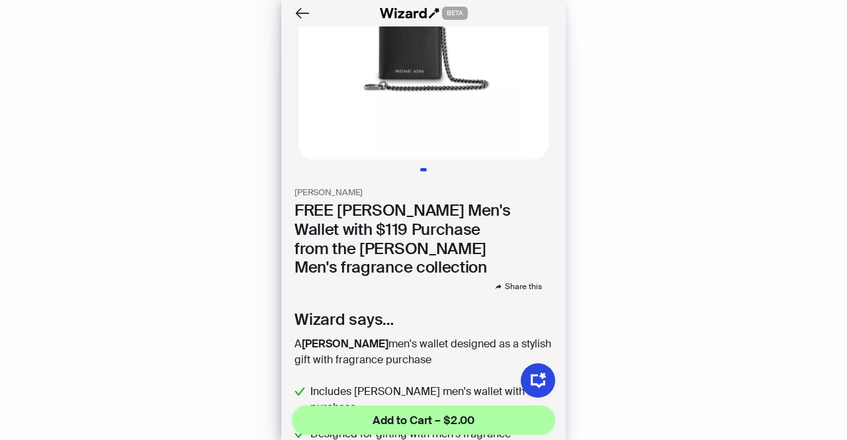
scroll to position [0, 0]
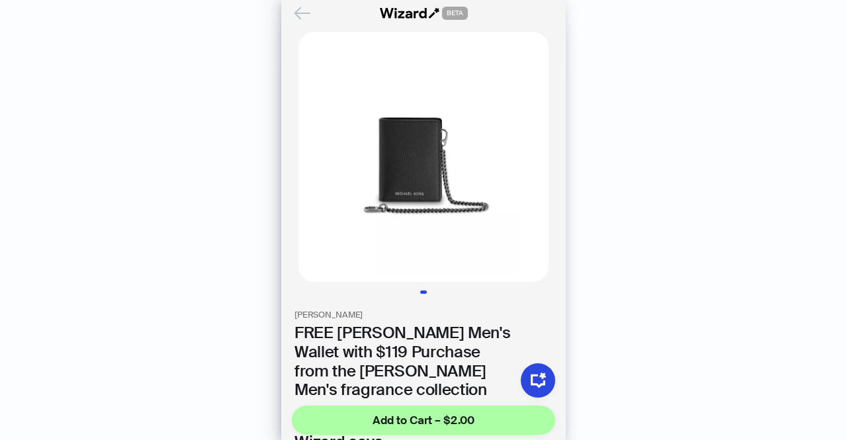
click at [302, 7] on icon "Back" at bounding box center [302, 13] width 22 height 22
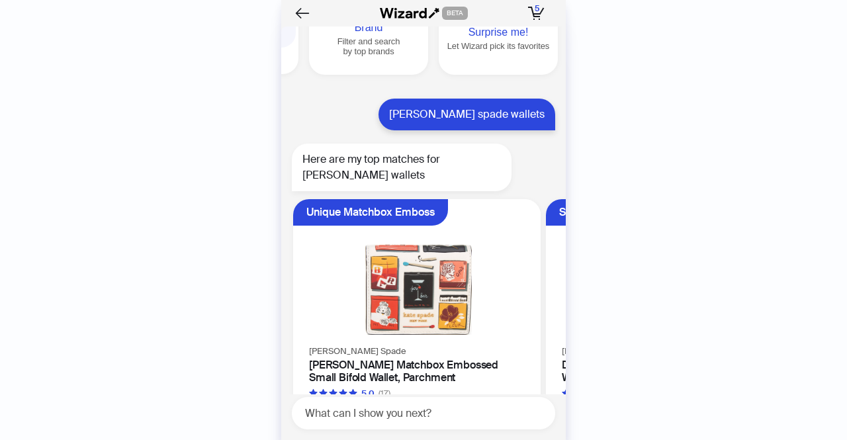
scroll to position [0, 505]
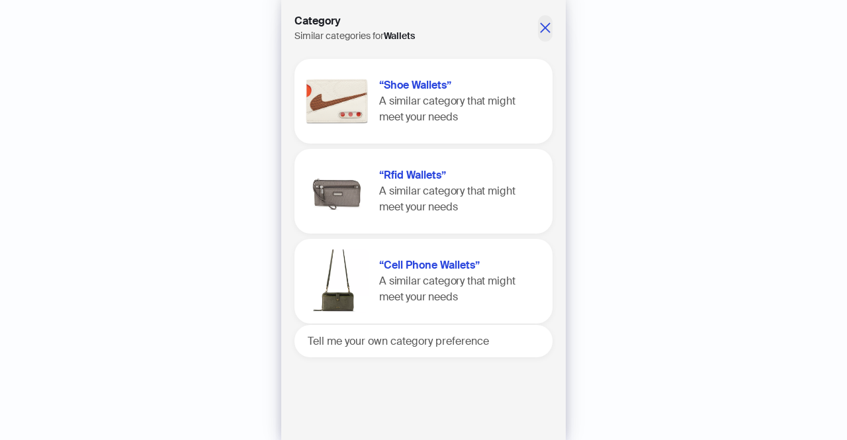
click at [546, 27] on icon "close" at bounding box center [544, 27] width 13 height 13
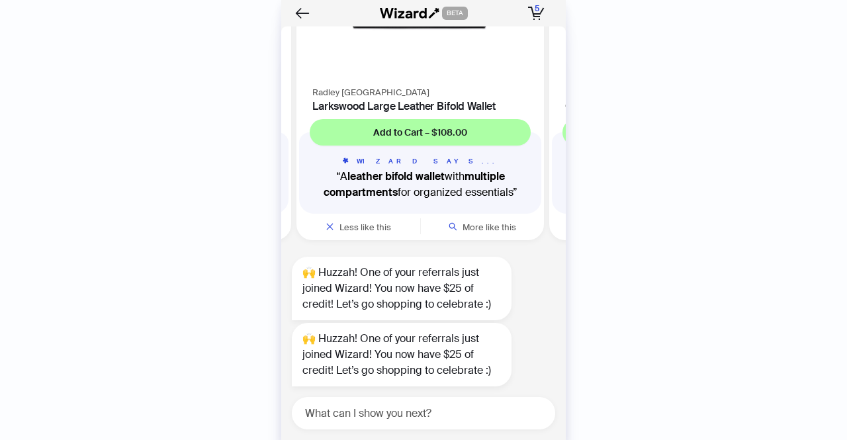
scroll to position [10120, 0]
click at [542, 19] on icon "button" at bounding box center [536, 13] width 17 height 13
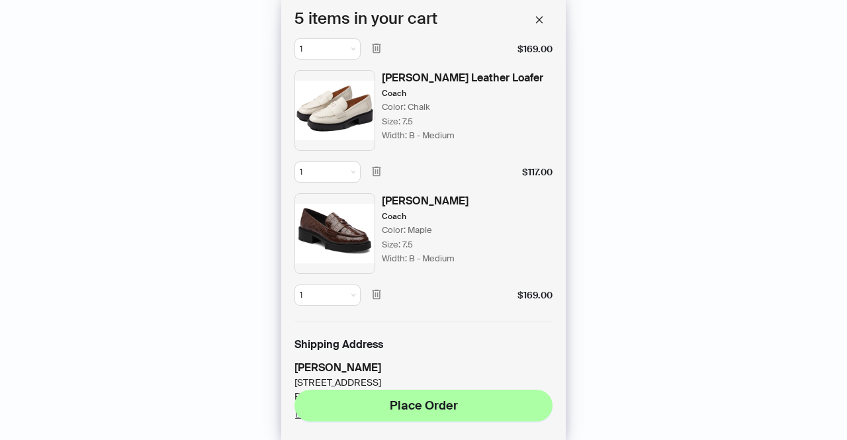
scroll to position [312, 0]
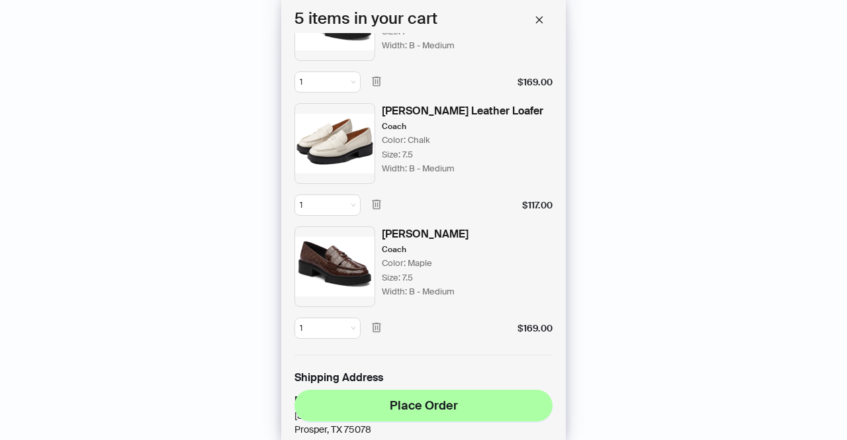
click at [342, 264] on img at bounding box center [334, 266] width 81 height 81
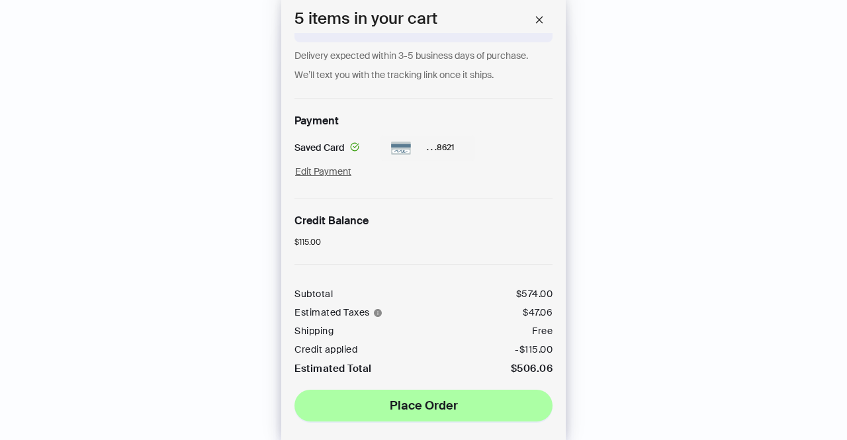
scroll to position [10187, 0]
click at [542, 24] on icon "close" at bounding box center [538, 19] width 9 height 9
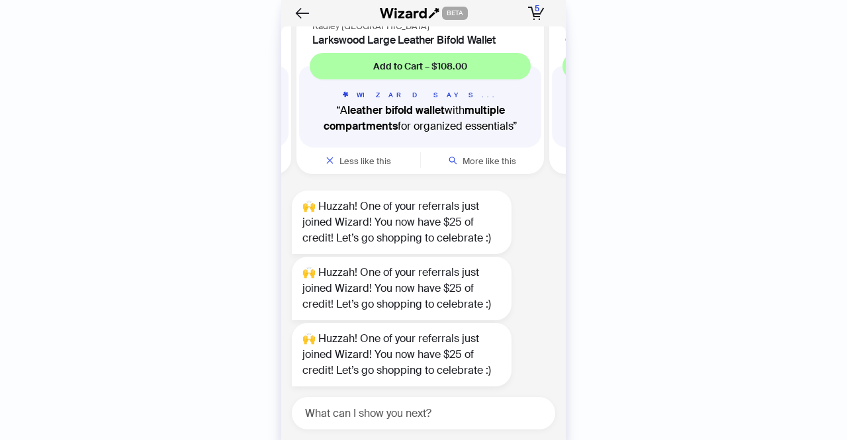
scroll to position [3011, 0]
click at [536, 13] on span "5" at bounding box center [536, 8] width 5 height 11
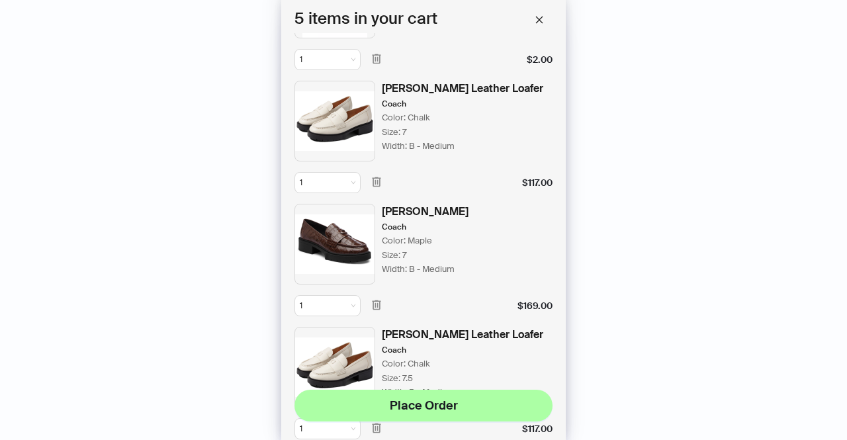
scroll to position [88, 0]
click at [381, 190] on button "button" at bounding box center [376, 183] width 21 height 21
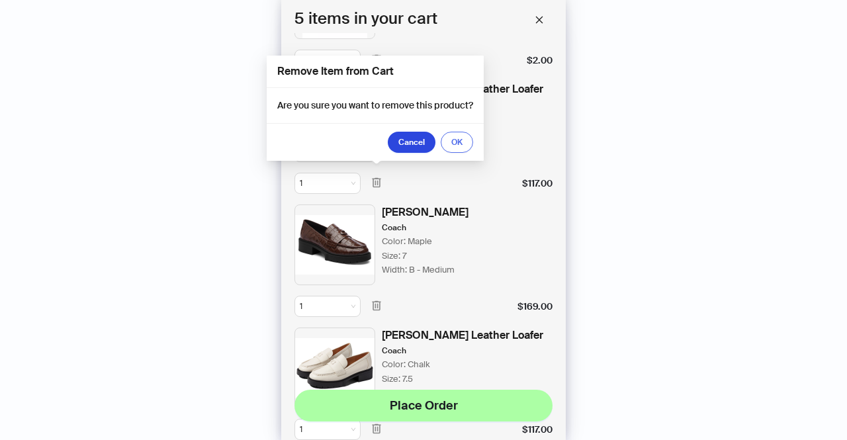
click at [459, 147] on span "OK" at bounding box center [456, 142] width 11 height 11
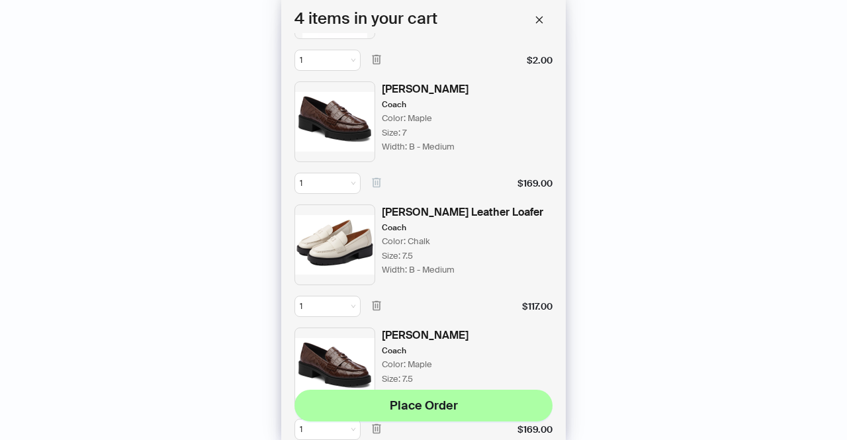
click at [376, 180] on icon "button" at bounding box center [376, 183] width 12 height 12
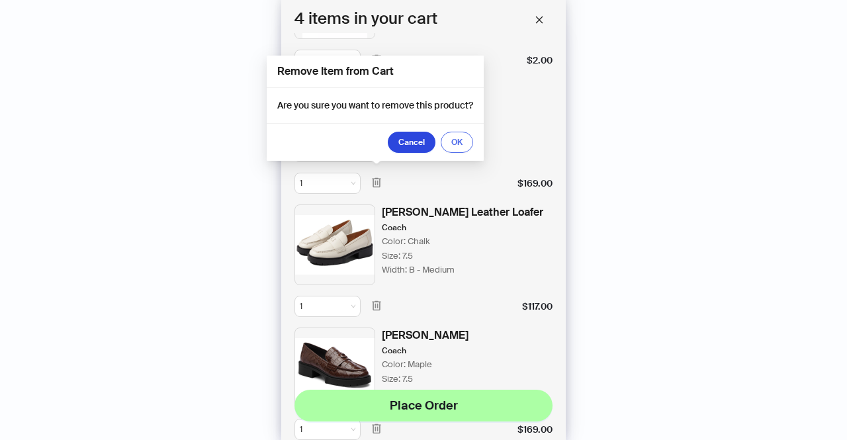
click at [456, 145] on span "OK" at bounding box center [456, 142] width 11 height 11
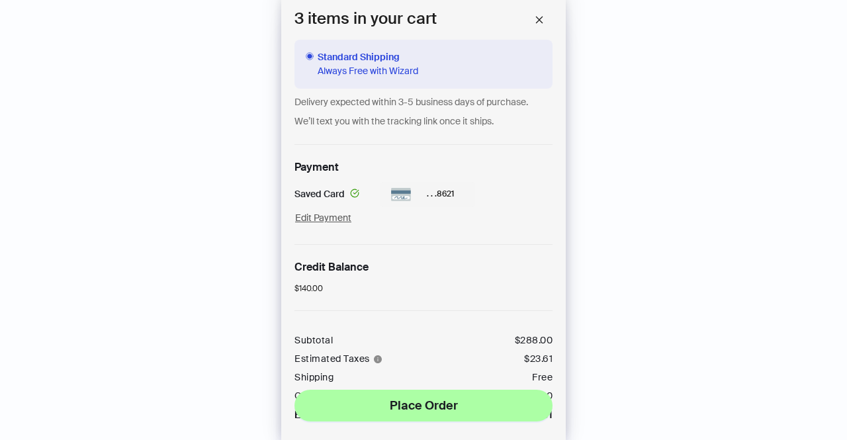
scroll to position [0, 0]
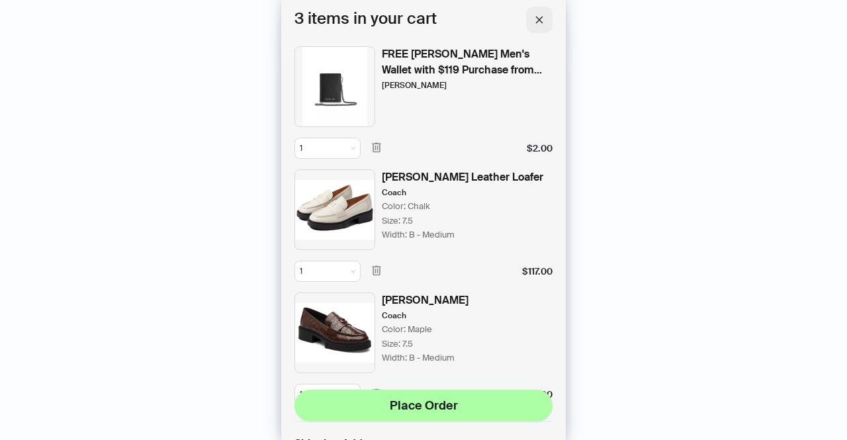
click at [540, 22] on icon "close" at bounding box center [538, 19] width 9 height 9
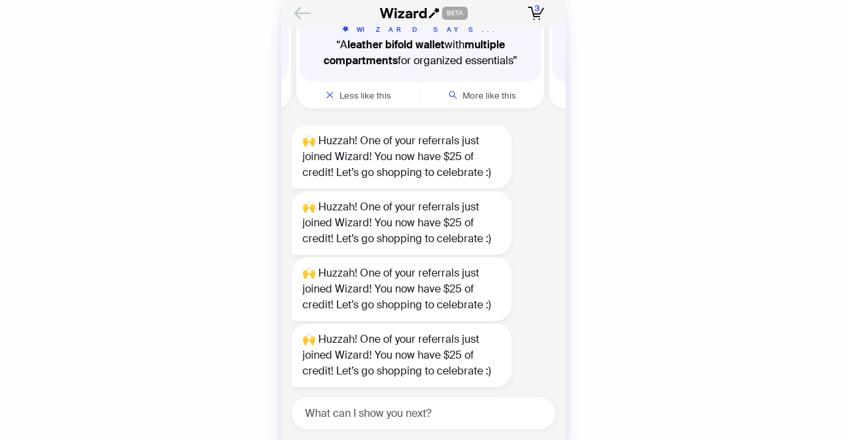
click at [300, 14] on icon "Back" at bounding box center [302, 13] width 22 height 22
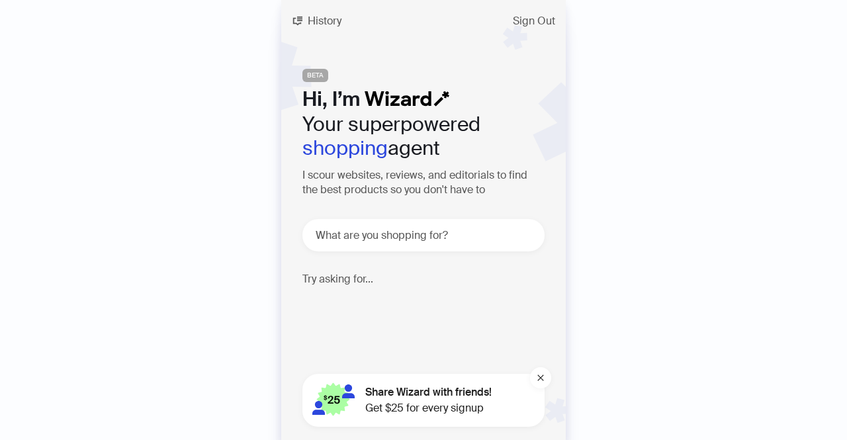
scroll to position [2704, 0]
click at [327, 22] on span "History" at bounding box center [325, 21] width 34 height 11
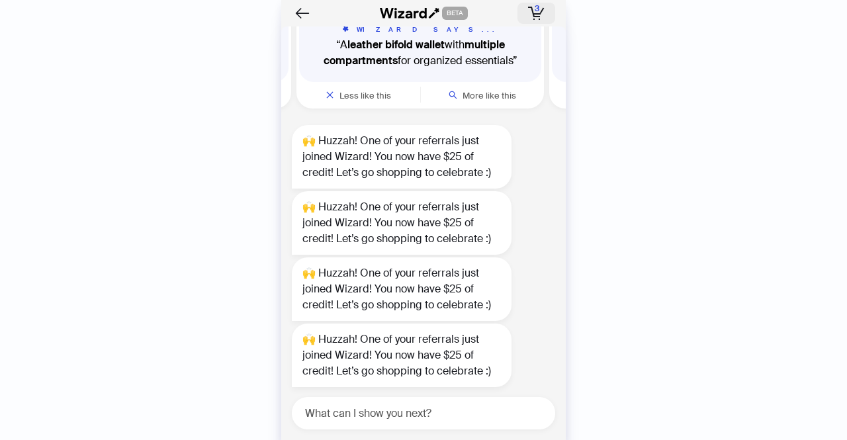
click at [536, 3] on span "3" at bounding box center [536, 8] width 5 height 11
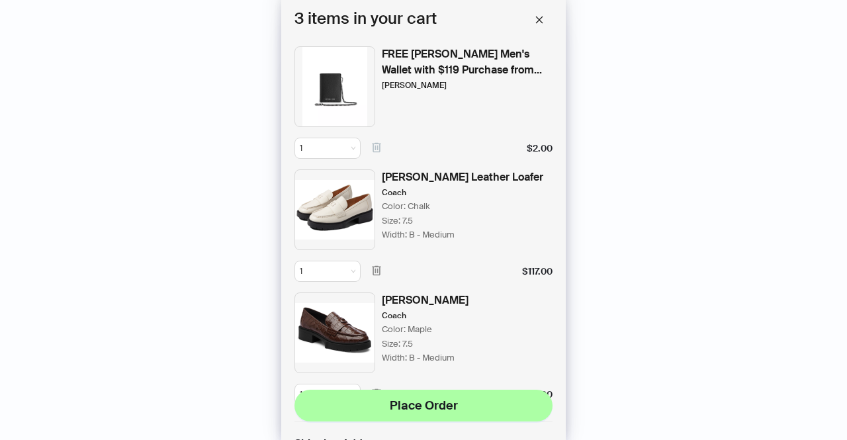
click at [374, 144] on icon "button" at bounding box center [376, 148] width 9 height 10
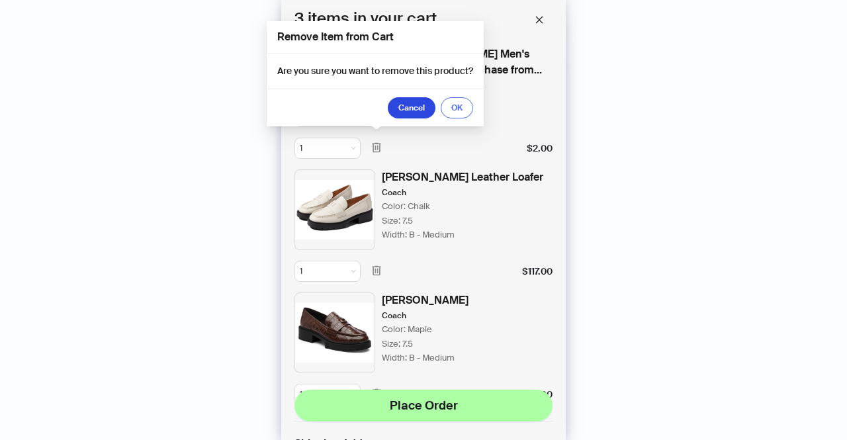
click at [456, 105] on span "OK" at bounding box center [456, 108] width 11 height 11
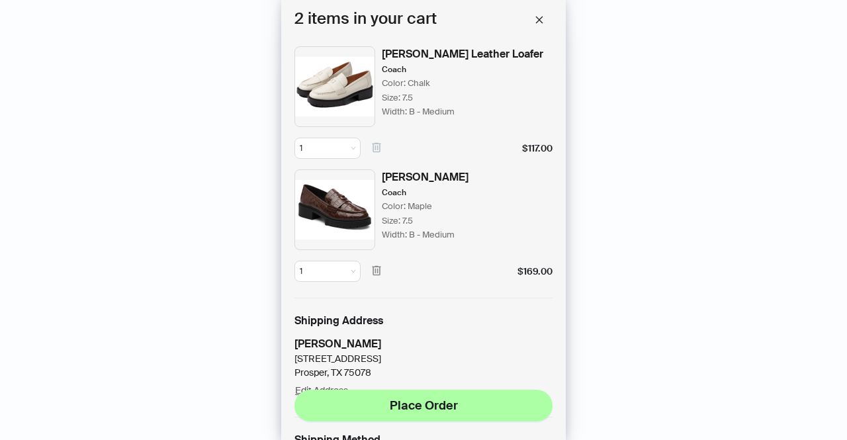
click at [378, 149] on icon "button" at bounding box center [376, 148] width 12 height 12
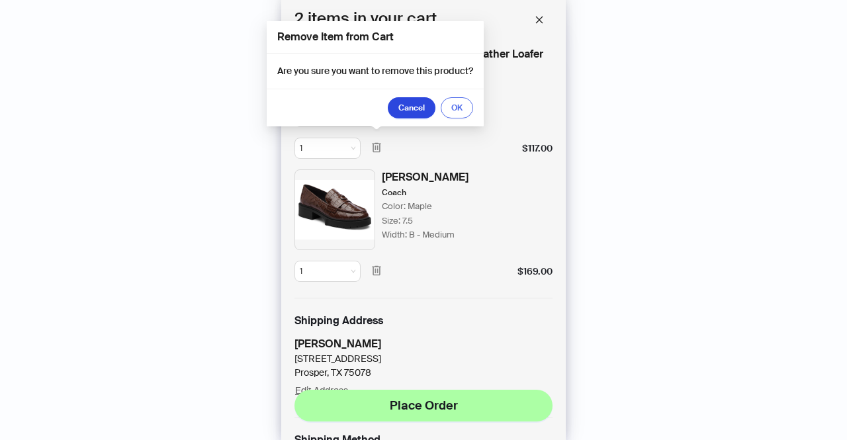
click at [461, 110] on span "OK" at bounding box center [456, 108] width 11 height 11
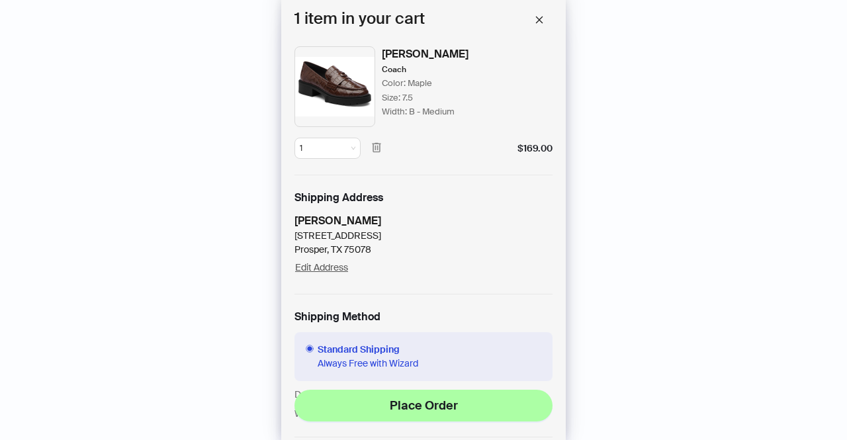
scroll to position [347, 0]
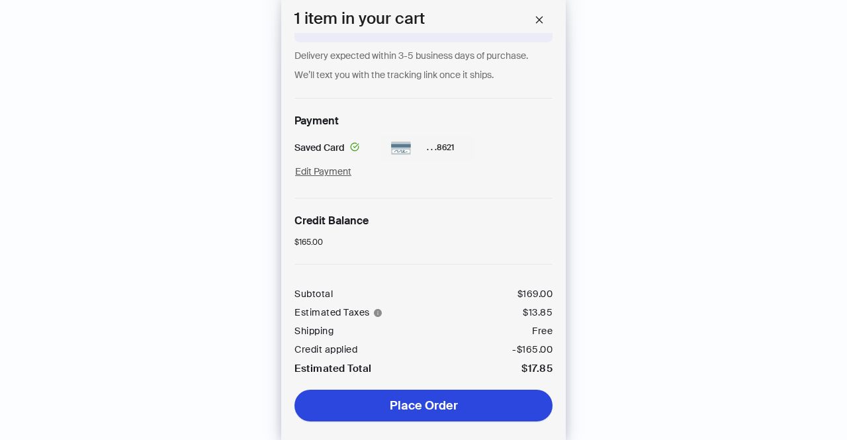
click at [429, 407] on button "Place Order" at bounding box center [423, 406] width 258 height 32
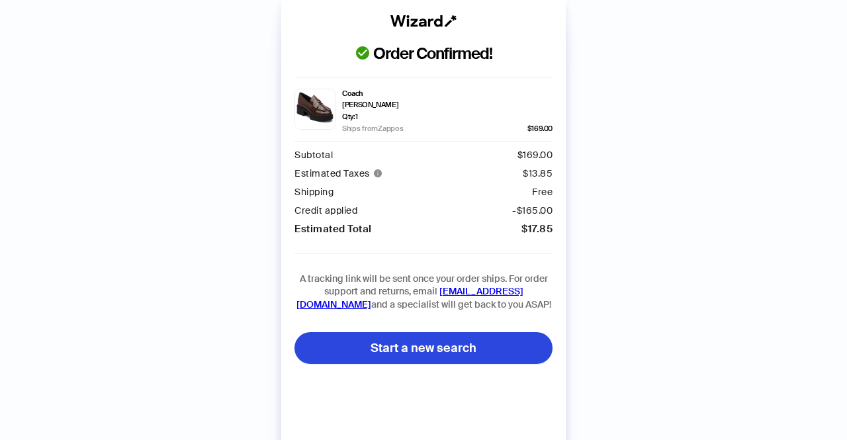
scroll to position [2818, 0]
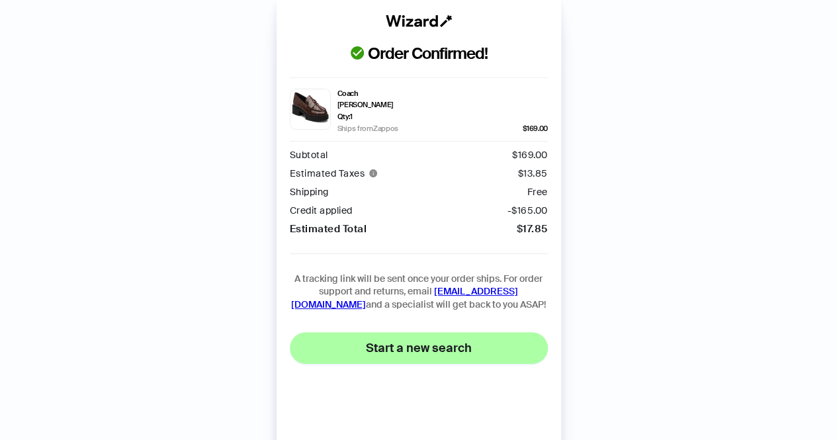
click at [403, 347] on span "Start a new search" at bounding box center [419, 348] width 106 height 16
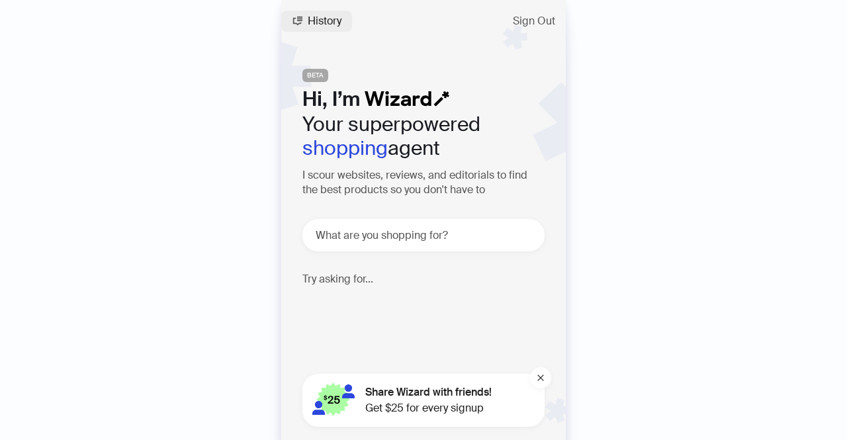
click at [314, 22] on span "History" at bounding box center [325, 21] width 34 height 11
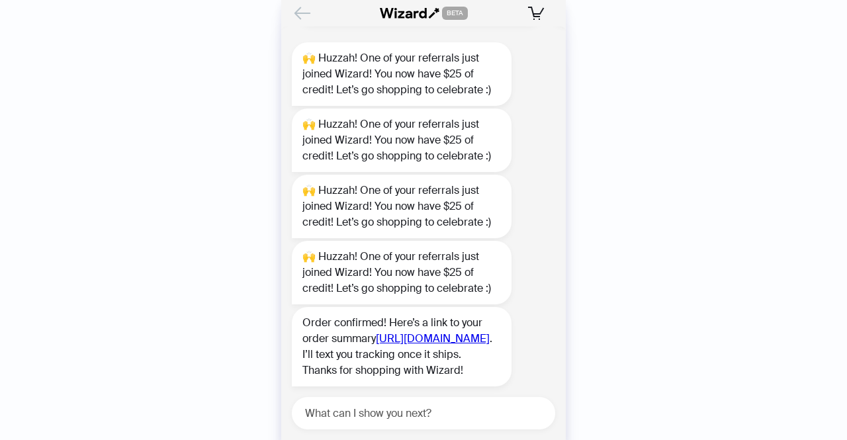
click at [310, 19] on icon "Back" at bounding box center [302, 13] width 22 height 22
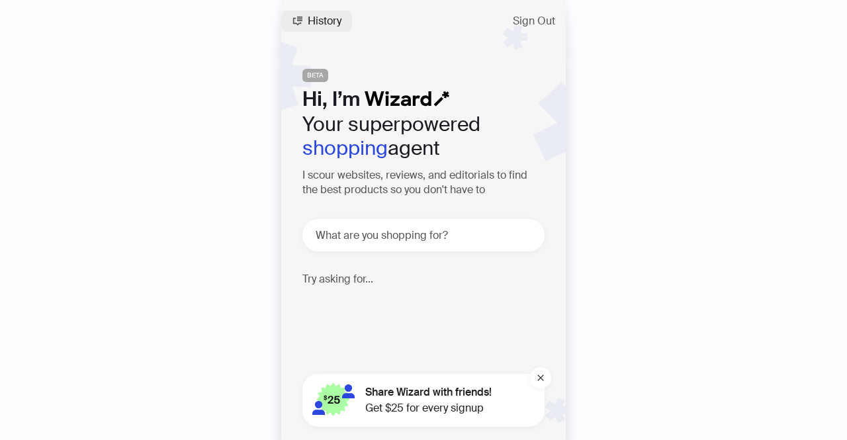
click at [315, 22] on span "History" at bounding box center [325, 21] width 34 height 11
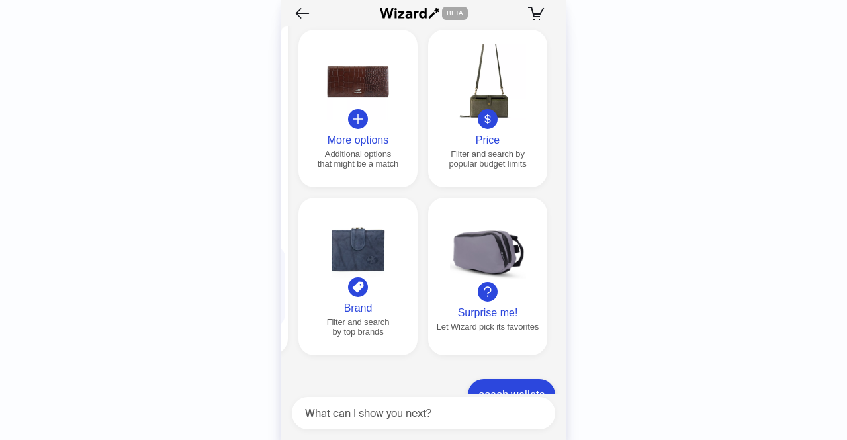
scroll to position [3751, 0]
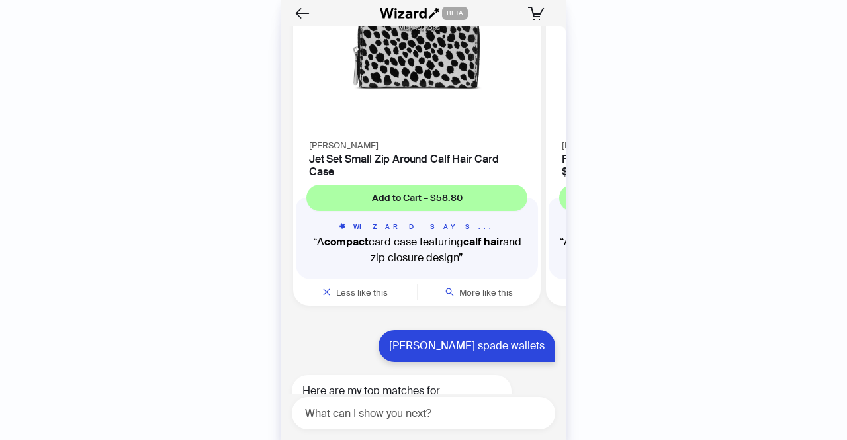
scroll to position [2864, 0]
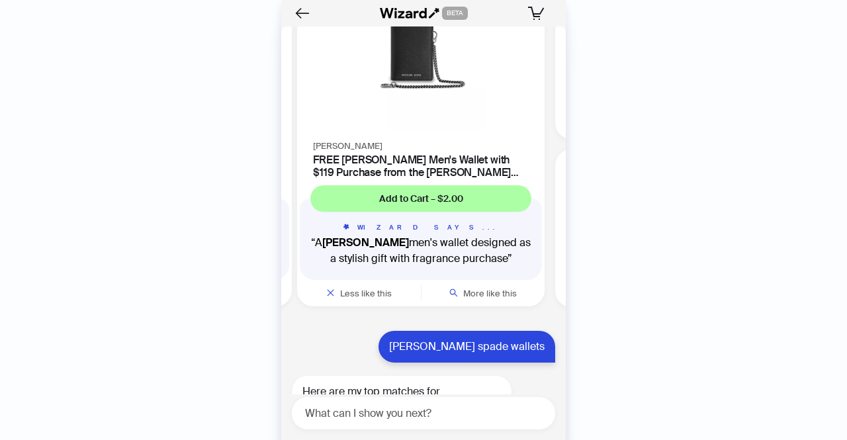
scroll to position [0, 249]
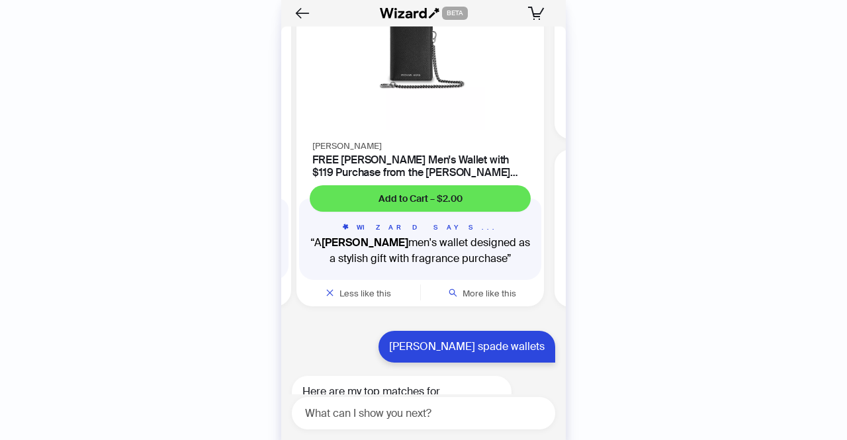
click at [447, 204] on span "Add to Cart – $2.00" at bounding box center [420, 198] width 84 height 12
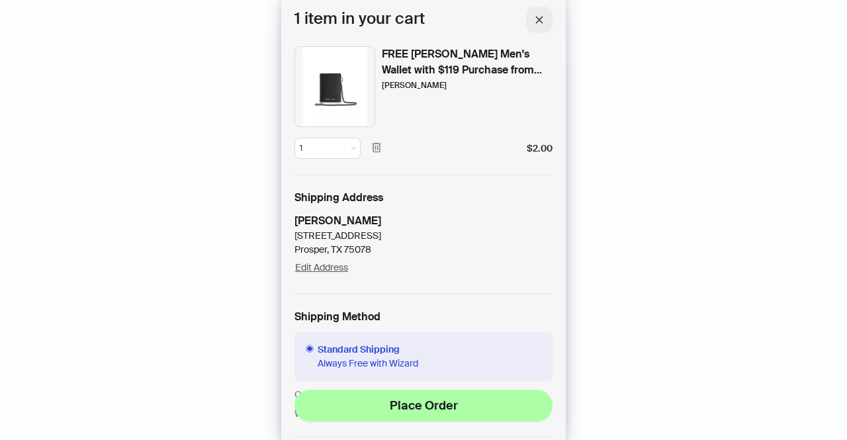
click at [542, 19] on icon "close" at bounding box center [538, 19] width 9 height 9
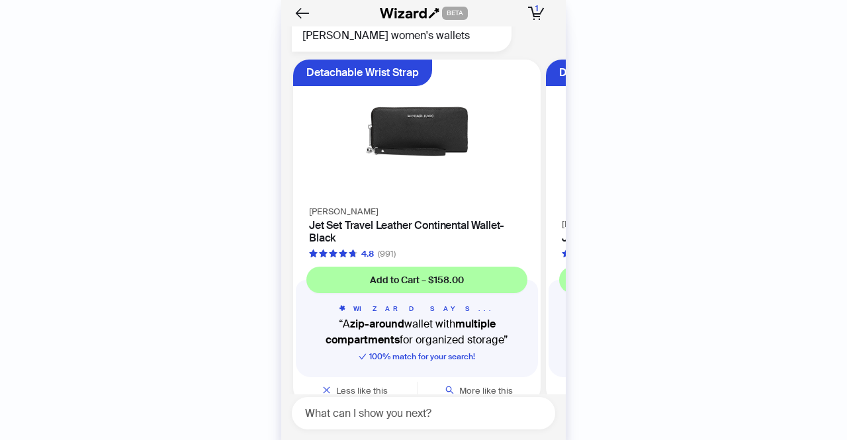
scroll to position [2298, 0]
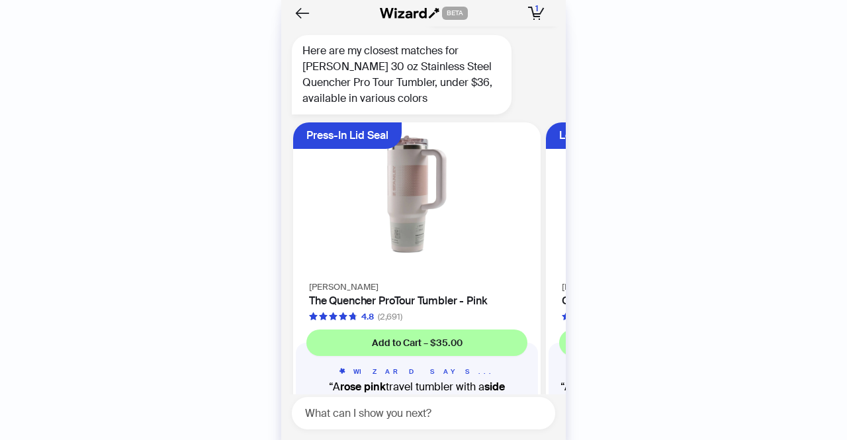
scroll to position [1187, 0]
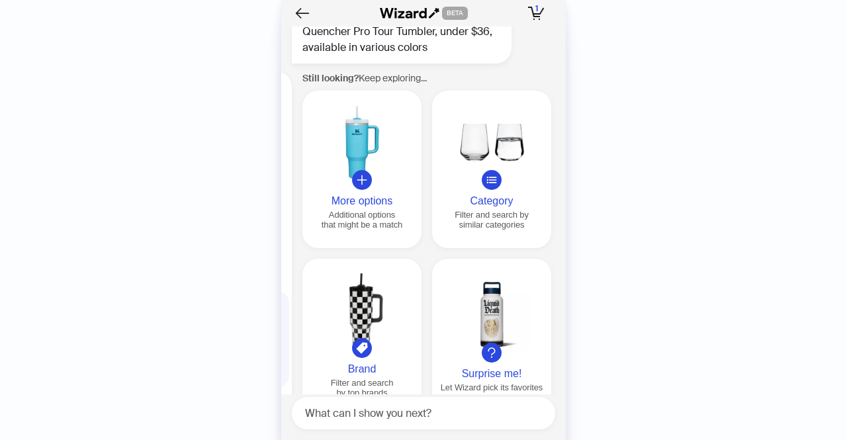
scroll to position [0, 1516]
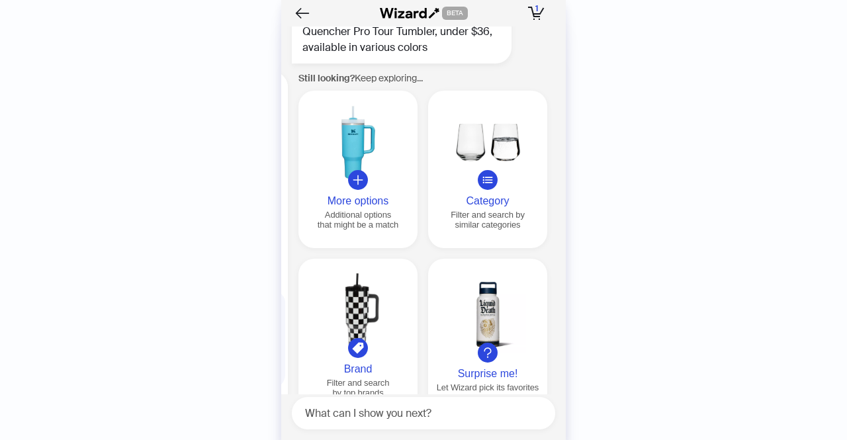
click at [361, 147] on div at bounding box center [358, 143] width 108 height 76
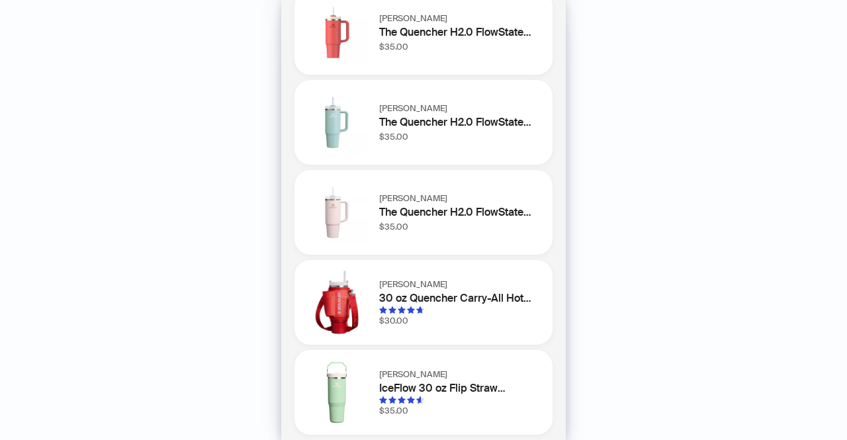
scroll to position [173, 0]
click at [394, 224] on span "$35.00" at bounding box center [393, 225] width 29 height 11
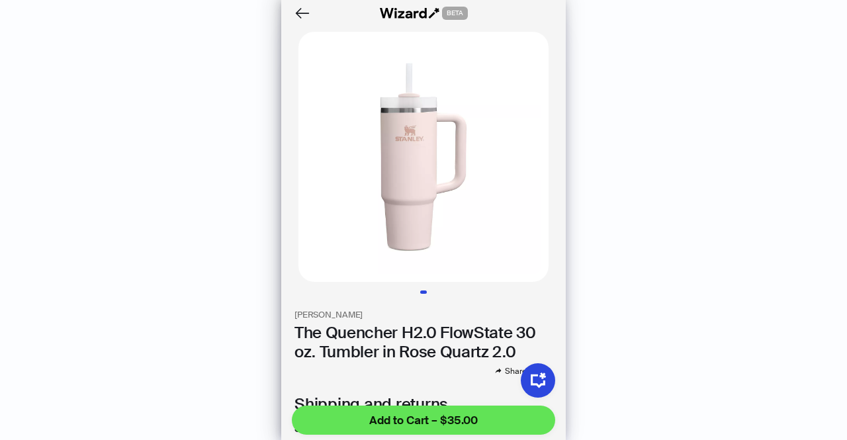
click at [462, 421] on span "Add to Cart – $35.00" at bounding box center [423, 420] width 108 height 16
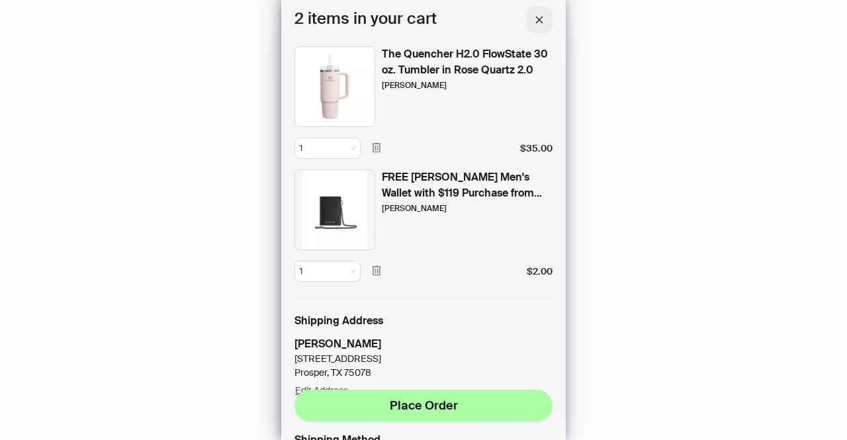
click at [544, 22] on button "button" at bounding box center [539, 20] width 26 height 26
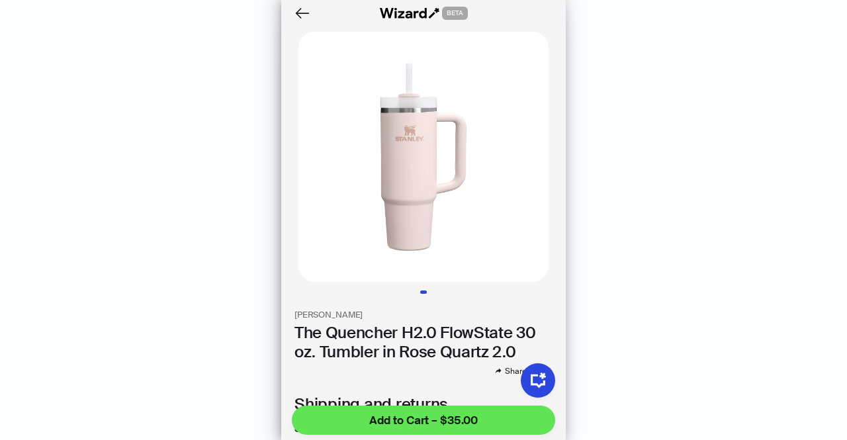
click at [466, 424] on span "Add to Cart – $35.00" at bounding box center [423, 420] width 108 height 16
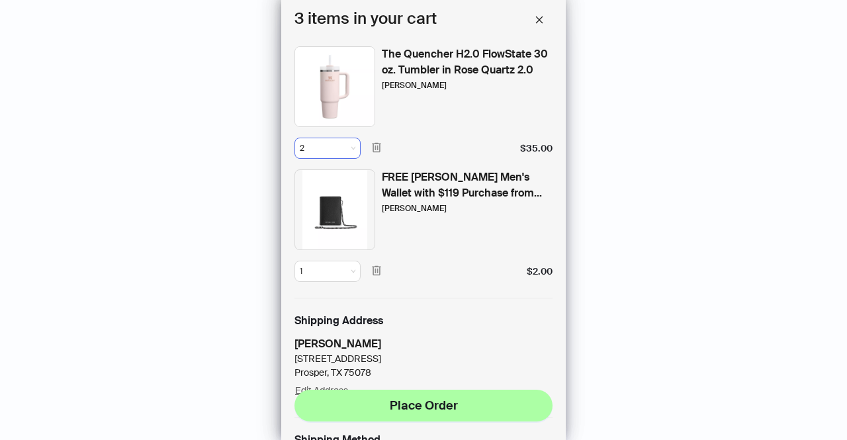
click at [316, 147] on span "2" at bounding box center [328, 148] width 56 height 20
click at [327, 175] on div "1" at bounding box center [328, 177] width 40 height 12
click at [534, 21] on icon "close" at bounding box center [538, 19] width 9 height 9
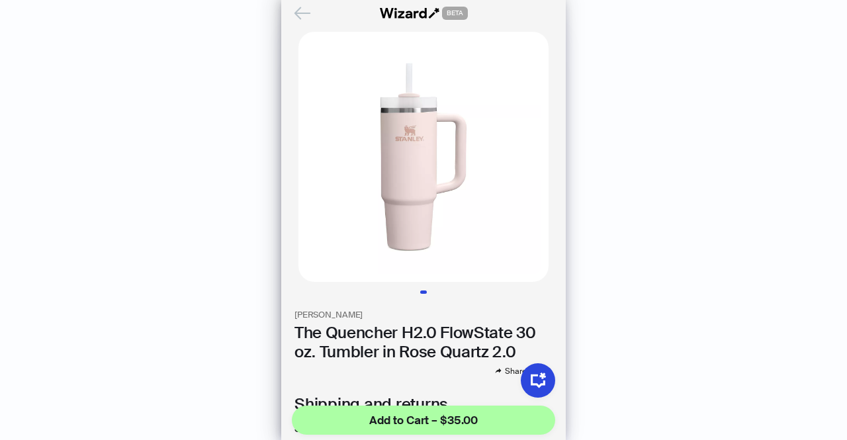
click at [302, 14] on icon "Back" at bounding box center [302, 12] width 15 height 11
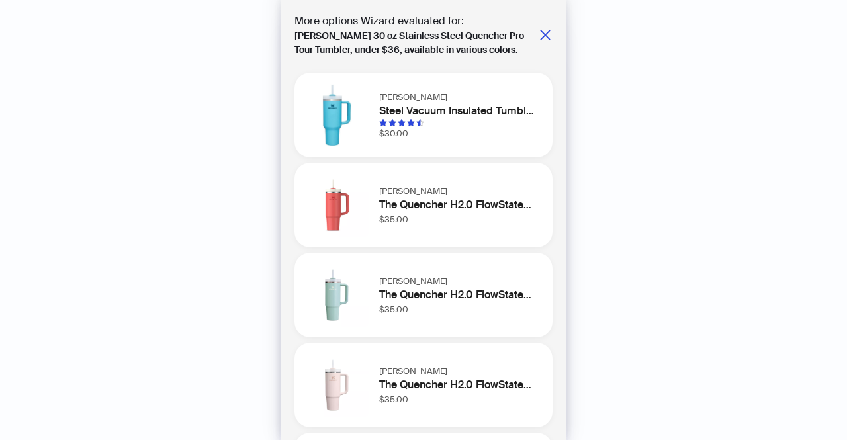
drag, startPoint x: 532, startPoint y: 34, endPoint x: 572, endPoint y: 289, distance: 257.8
click at [572, 289] on body "History Sign Out BETA Hi, I’m Your superpowered shopping agent I scour websites…" at bounding box center [423, 220] width 847 height 440
click at [540, 35] on icon "close" at bounding box center [544, 34] width 13 height 13
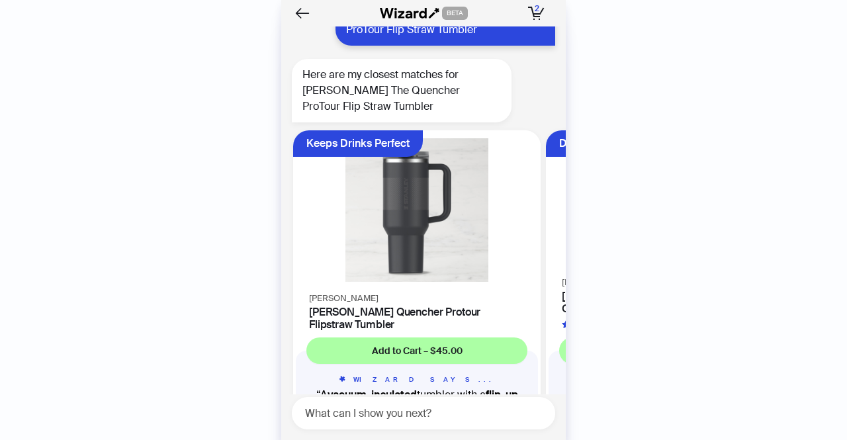
scroll to position [419, 0]
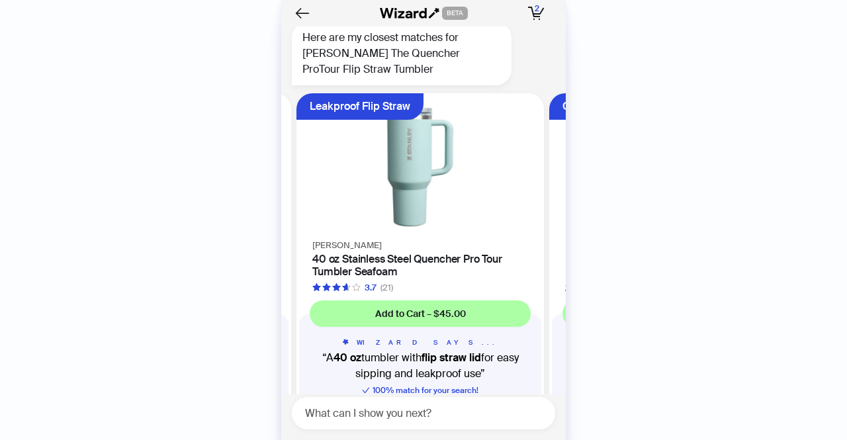
scroll to position [468, 0]
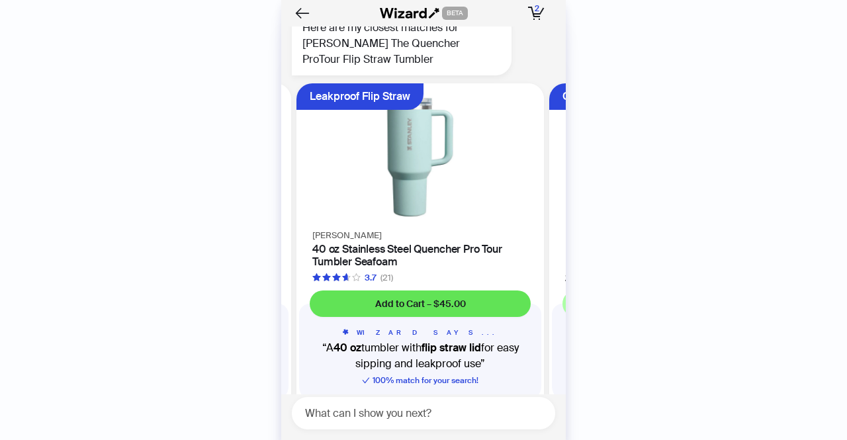
click at [463, 295] on button "Add to Cart – $45.00" at bounding box center [420, 303] width 221 height 26
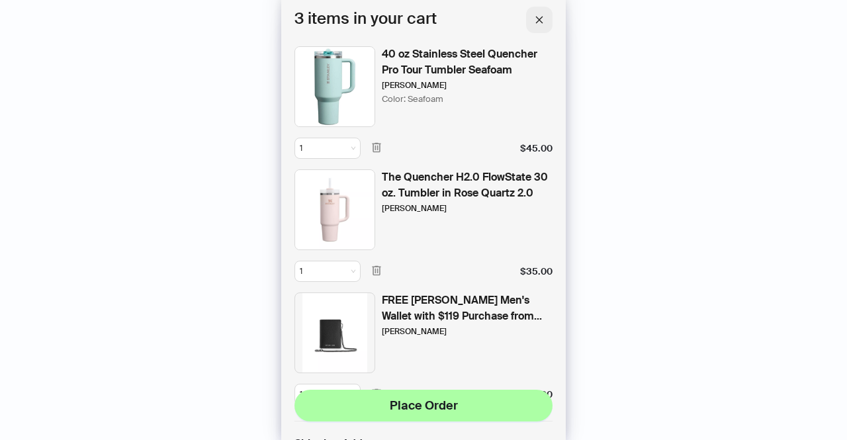
click at [542, 17] on icon "close" at bounding box center [538, 19] width 9 height 9
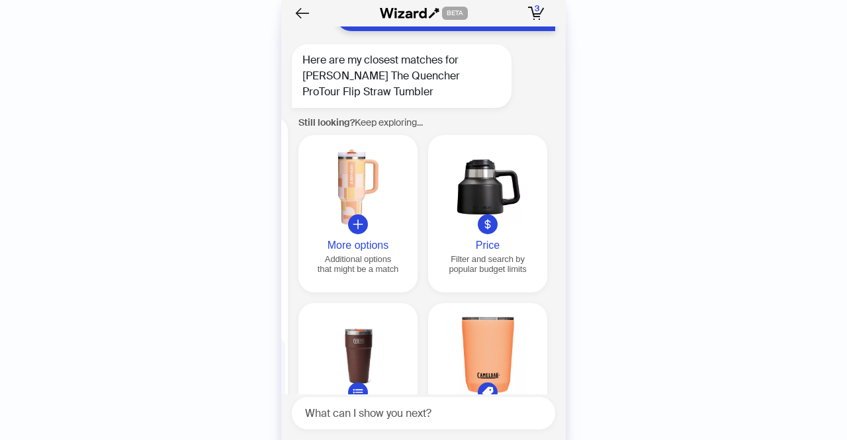
scroll to position [437, 0]
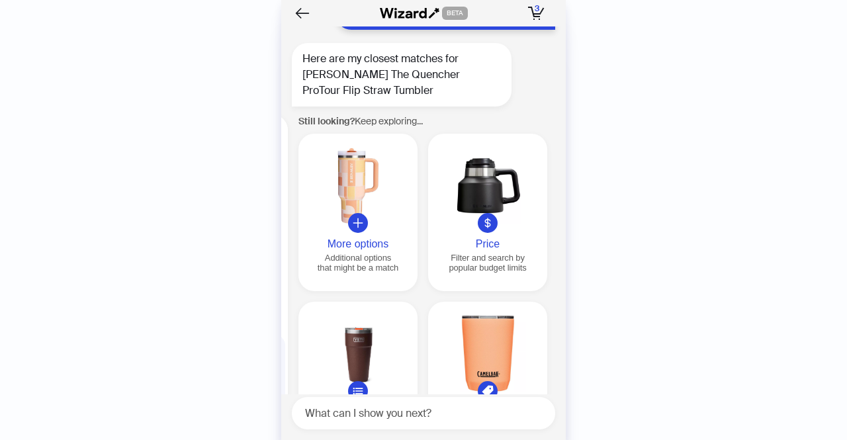
click at [360, 177] on div at bounding box center [358, 185] width 108 height 76
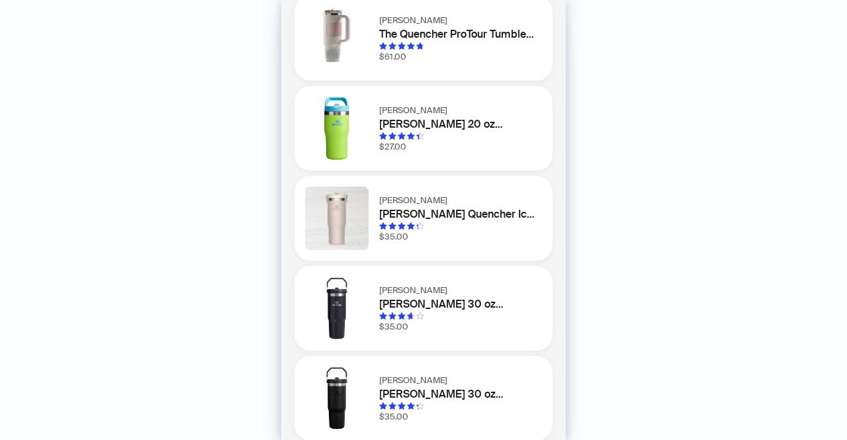
scroll to position [0, 0]
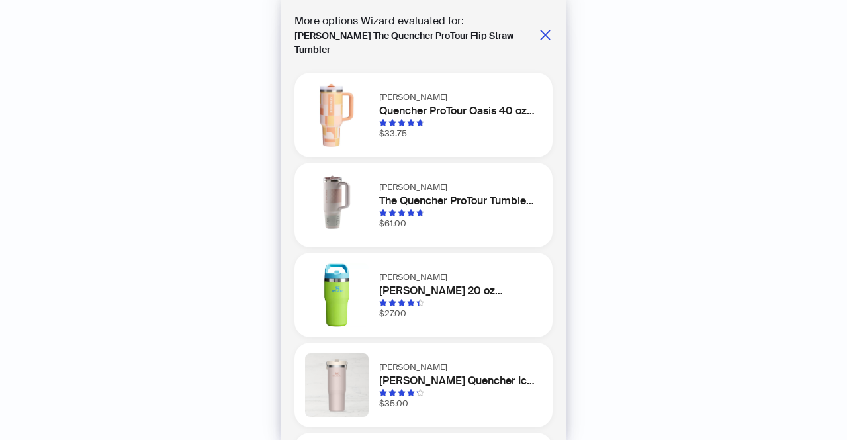
click at [339, 107] on img at bounding box center [336, 114] width 63 height 63
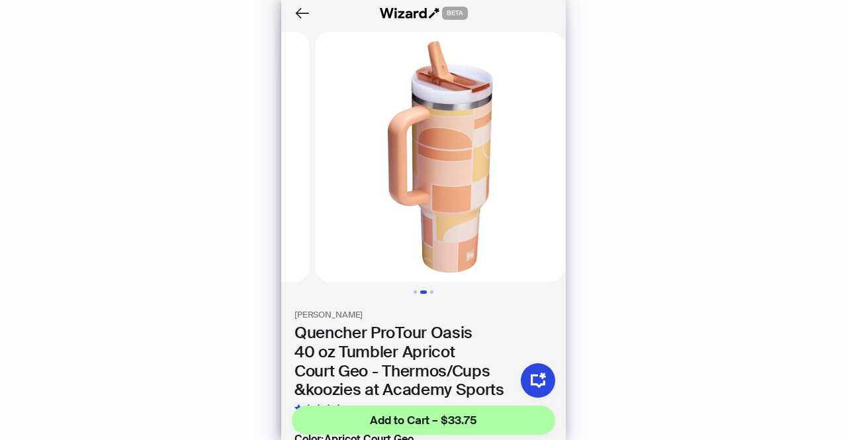
scroll to position [0, 245]
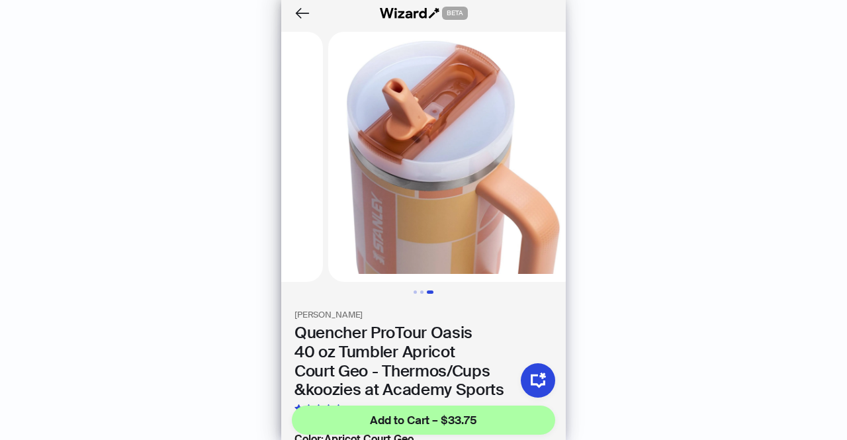
scroll to position [0, 490]
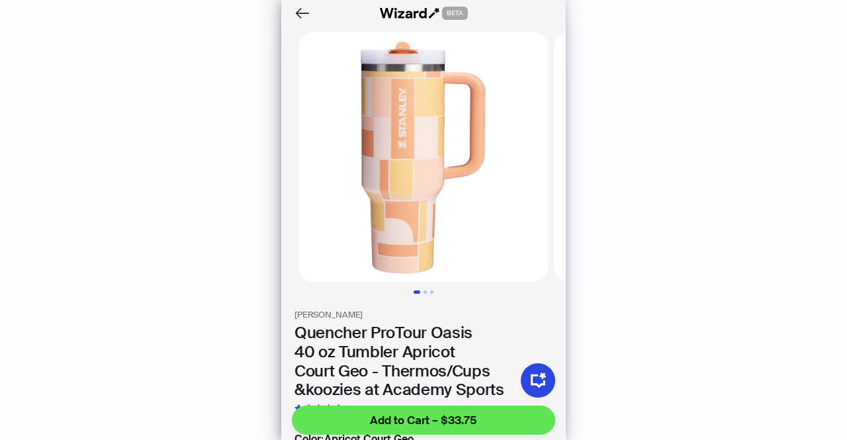
click at [387, 419] on span "Add to Cart – $33.75" at bounding box center [423, 420] width 107 height 16
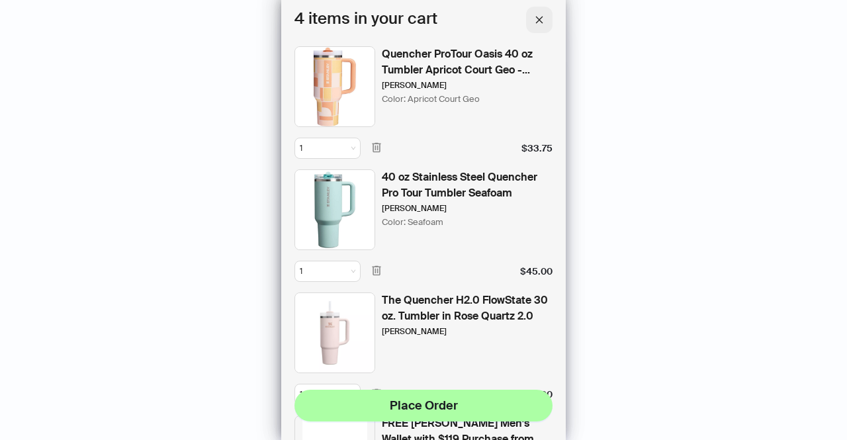
click at [541, 28] on button "button" at bounding box center [539, 20] width 26 height 26
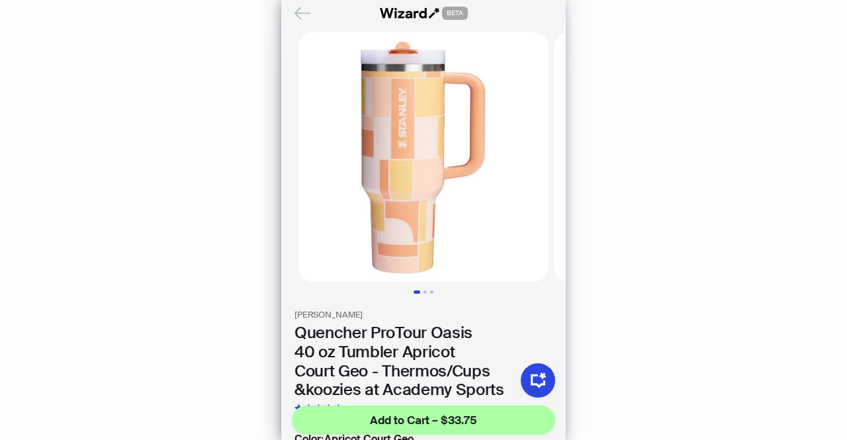
click at [298, 15] on icon "Back" at bounding box center [302, 12] width 15 height 11
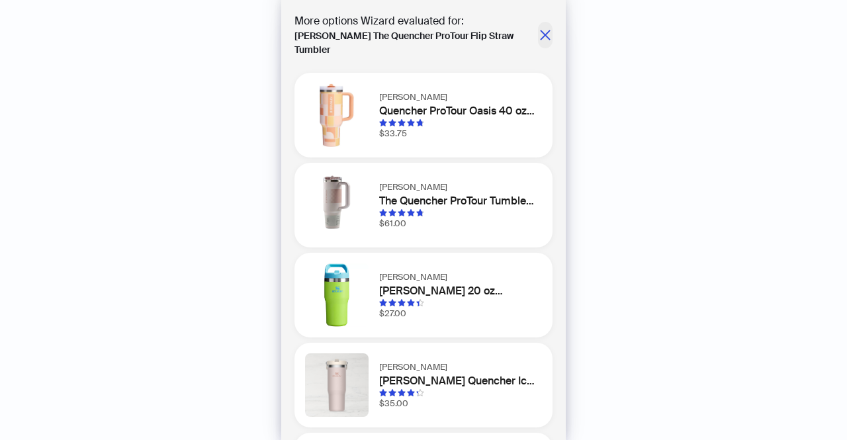
click at [542, 30] on button "button" at bounding box center [545, 35] width 15 height 26
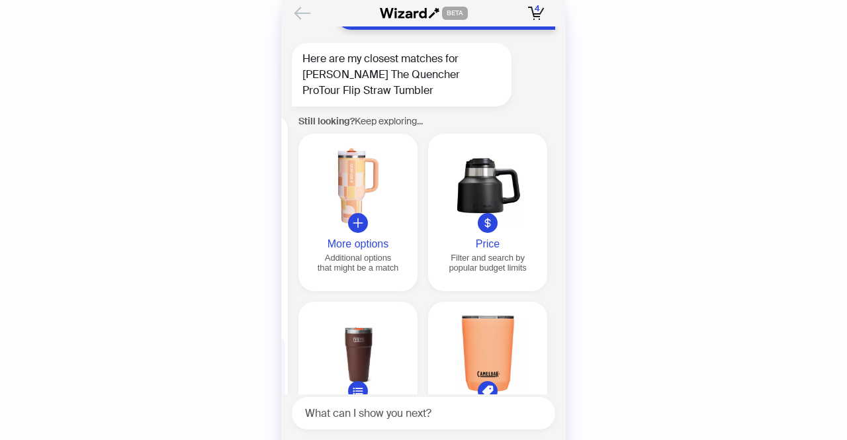
click at [297, 15] on icon "Back" at bounding box center [302, 12] width 15 height 11
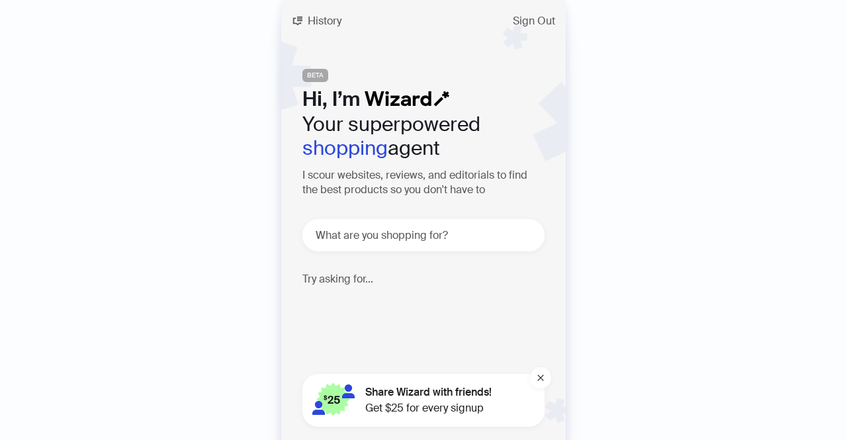
scroll to position [2775, 0]
click at [319, 28] on button "History" at bounding box center [316, 21] width 71 height 21
